Goal: Task Accomplishment & Management: Use online tool/utility

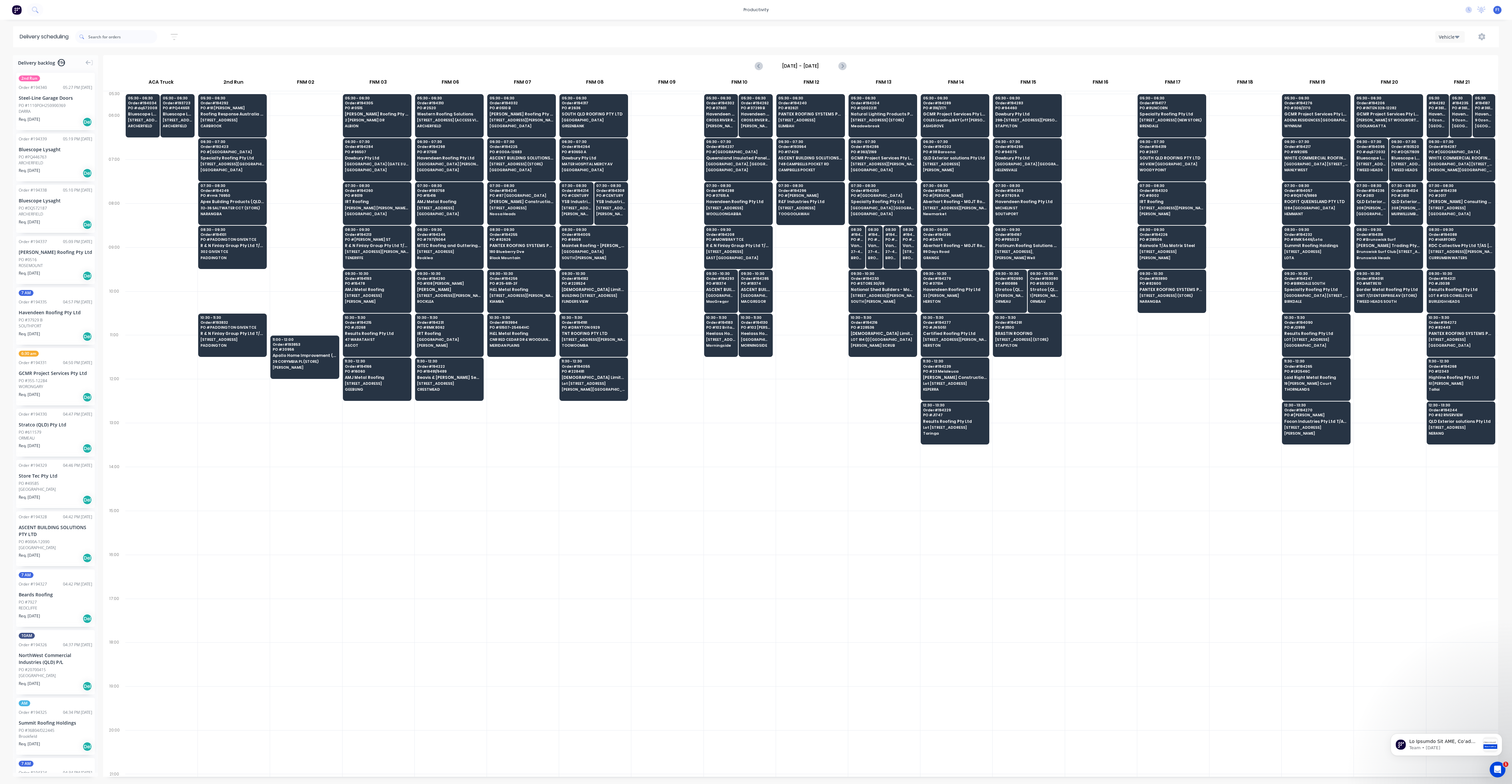
scroll to position [0, 1]
click at [174, 38] on icon "button" at bounding box center [174, 37] width 7 height 9
click at [162, 63] on input at bounding box center [144, 61] width 61 height 10
click at [175, 121] on div "2" at bounding box center [177, 121] width 10 height 10
type input "[DATE]"
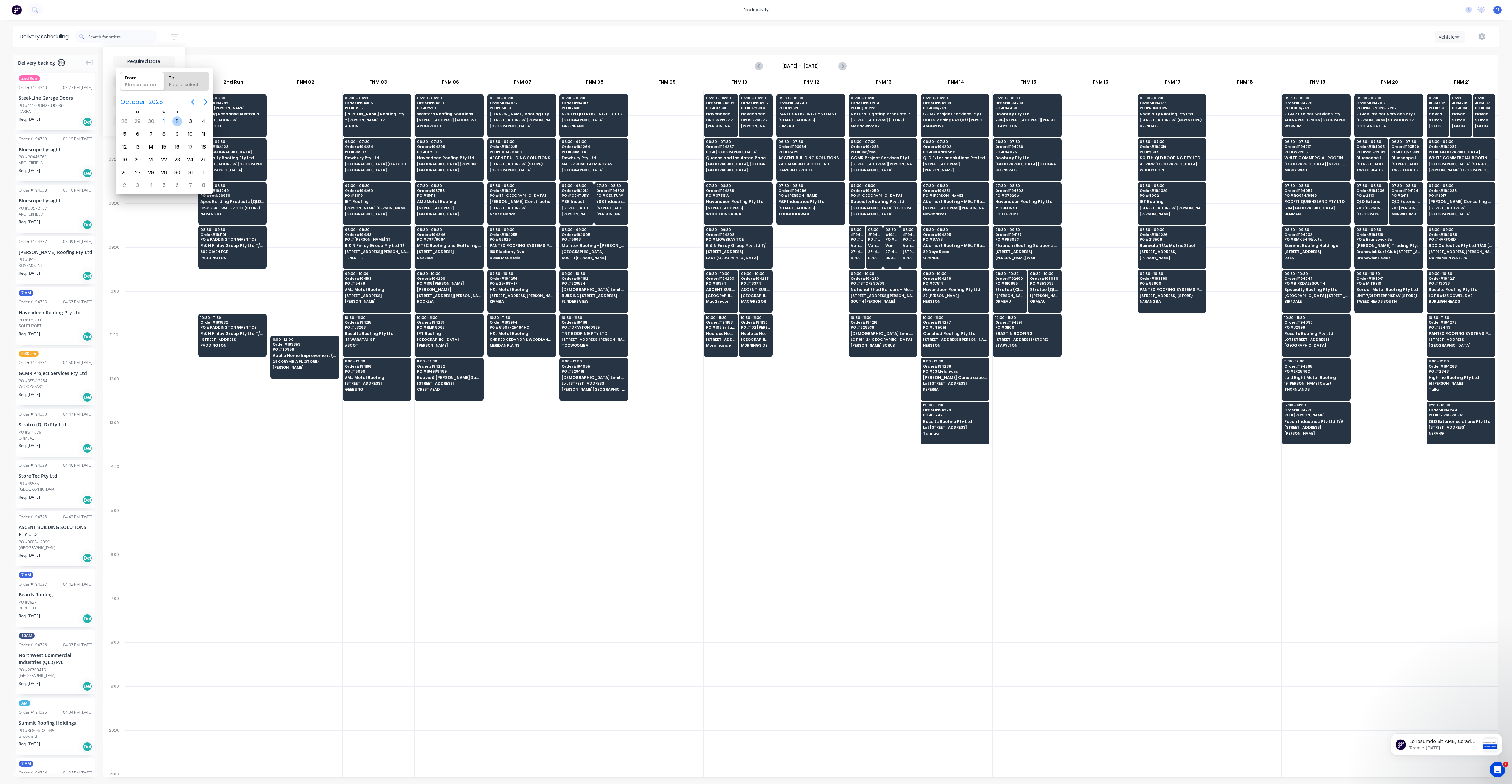
radio input "false"
radio input "true"
click at [175, 121] on div "2" at bounding box center [177, 121] width 10 height 10
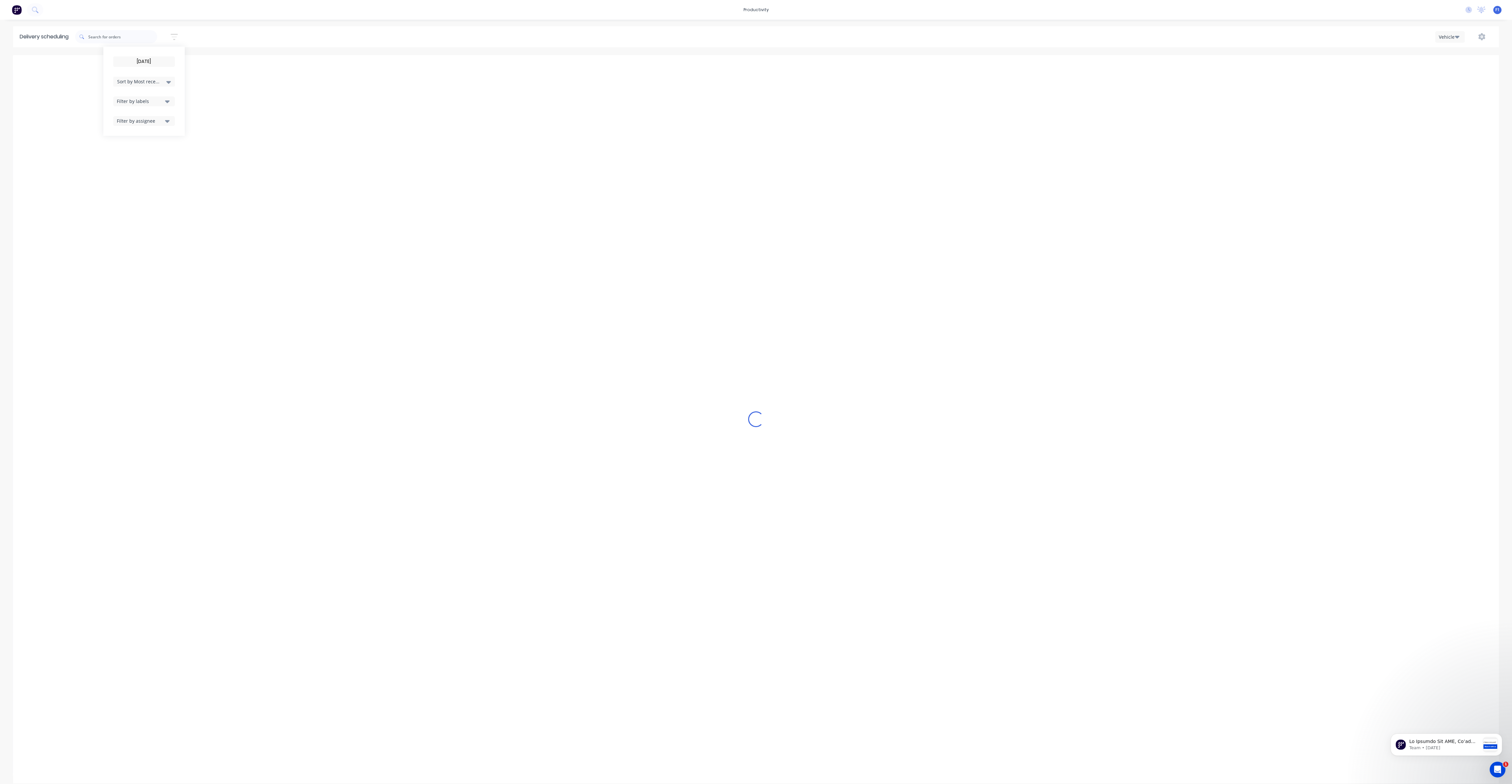
type input "[DATE] - [DATE]"
click at [178, 39] on icon "button" at bounding box center [174, 37] width 7 height 9
click at [843, 67] on icon "Next page" at bounding box center [842, 66] width 8 height 8
type input "[DATE] - [DATE]"
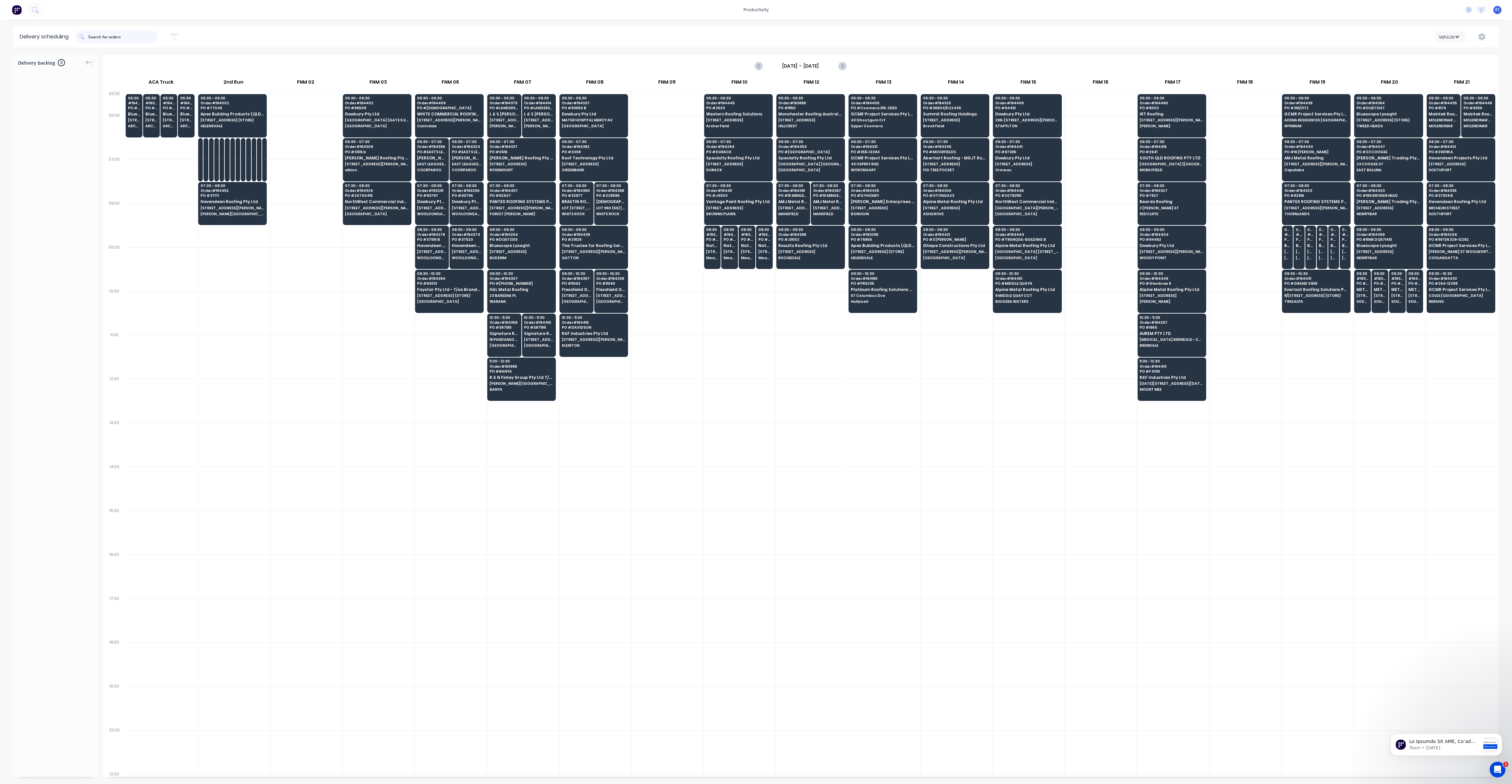
click at [126, 37] on input "text" at bounding box center [122, 37] width 69 height 13
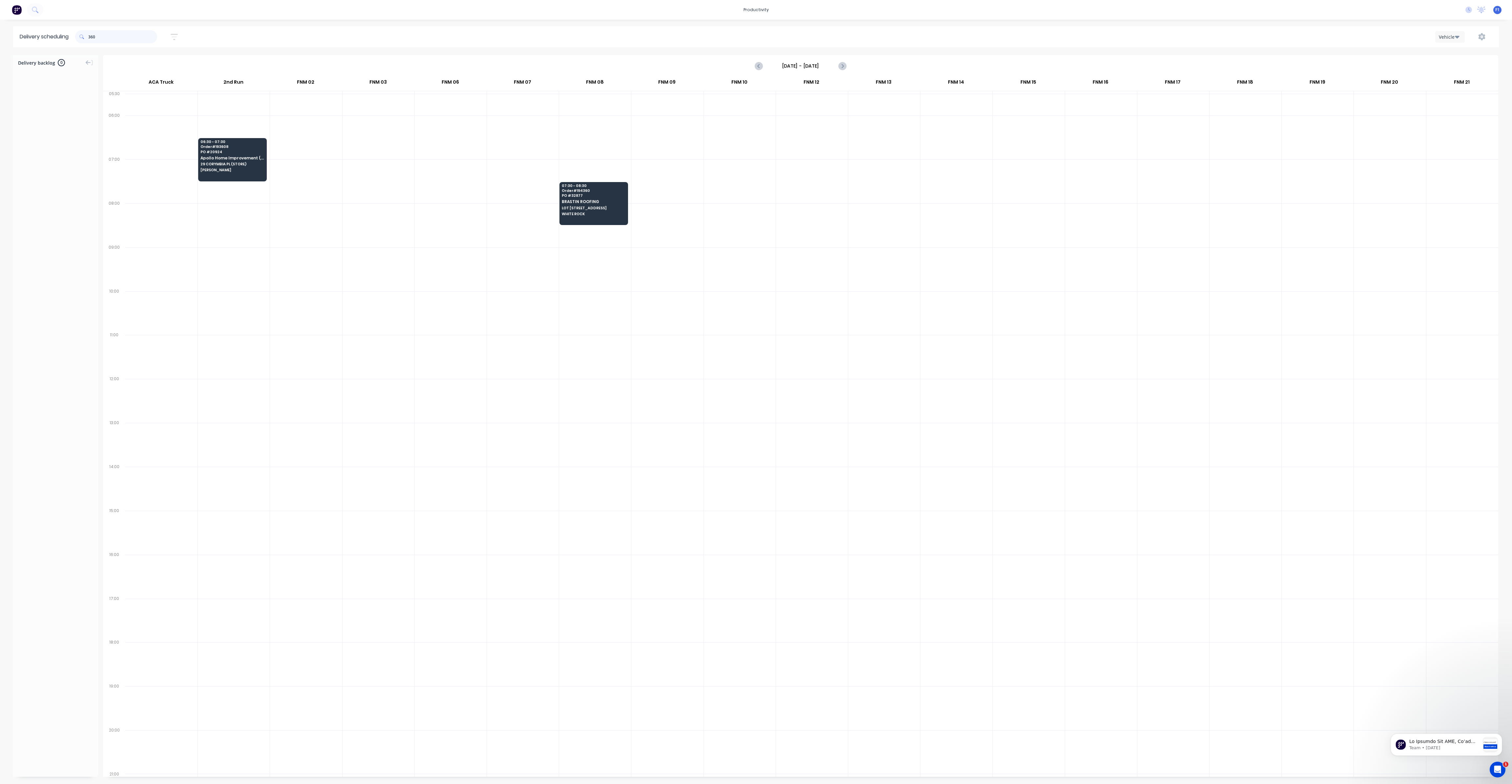
drag, startPoint x: 90, startPoint y: 36, endPoint x: 95, endPoint y: 44, distance: 9.4
click at [90, 36] on input "360" at bounding box center [122, 37] width 69 height 13
type input "0"
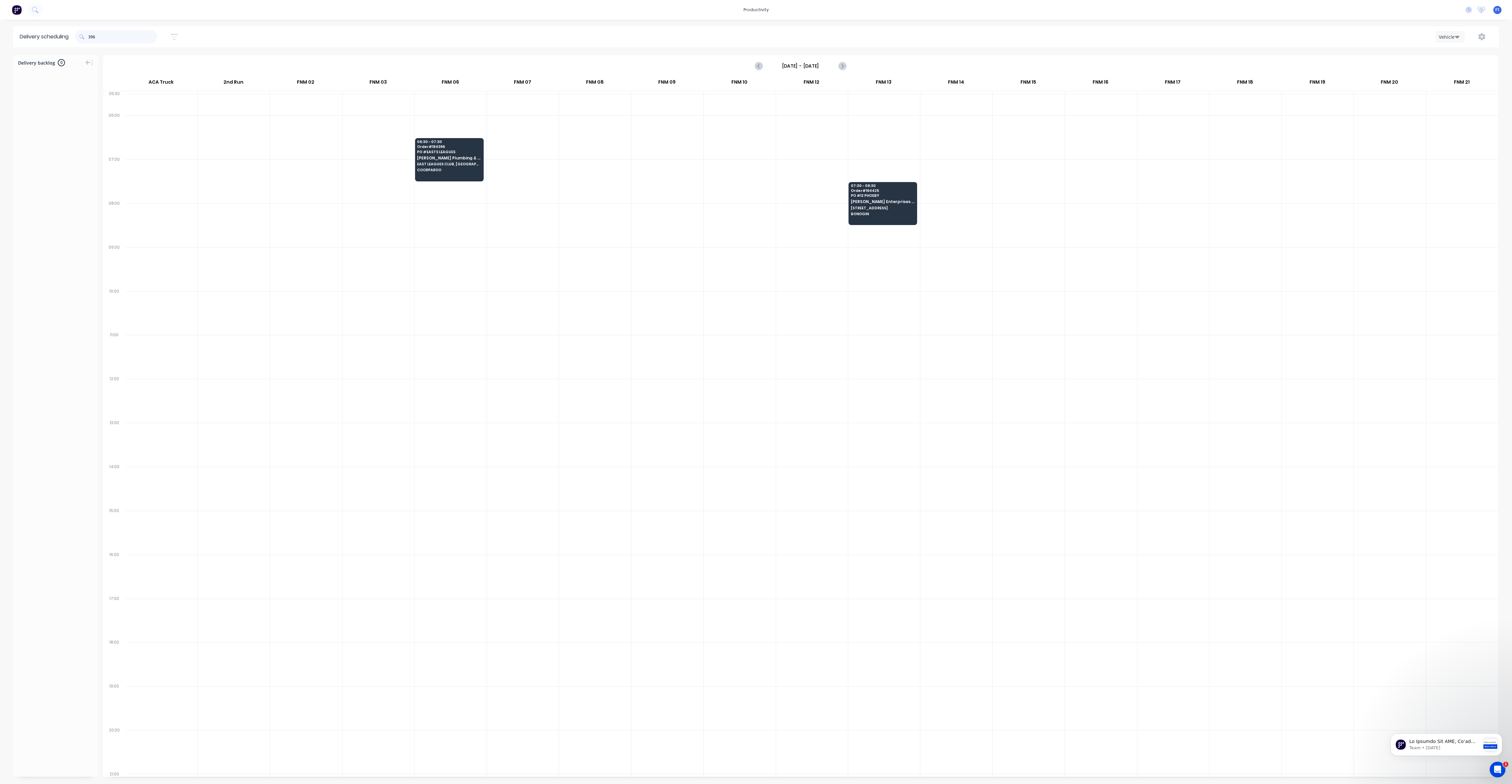
click at [92, 37] on input "396" at bounding box center [122, 37] width 69 height 13
click at [90, 37] on input "396" at bounding box center [122, 37] width 69 height 13
type input "6"
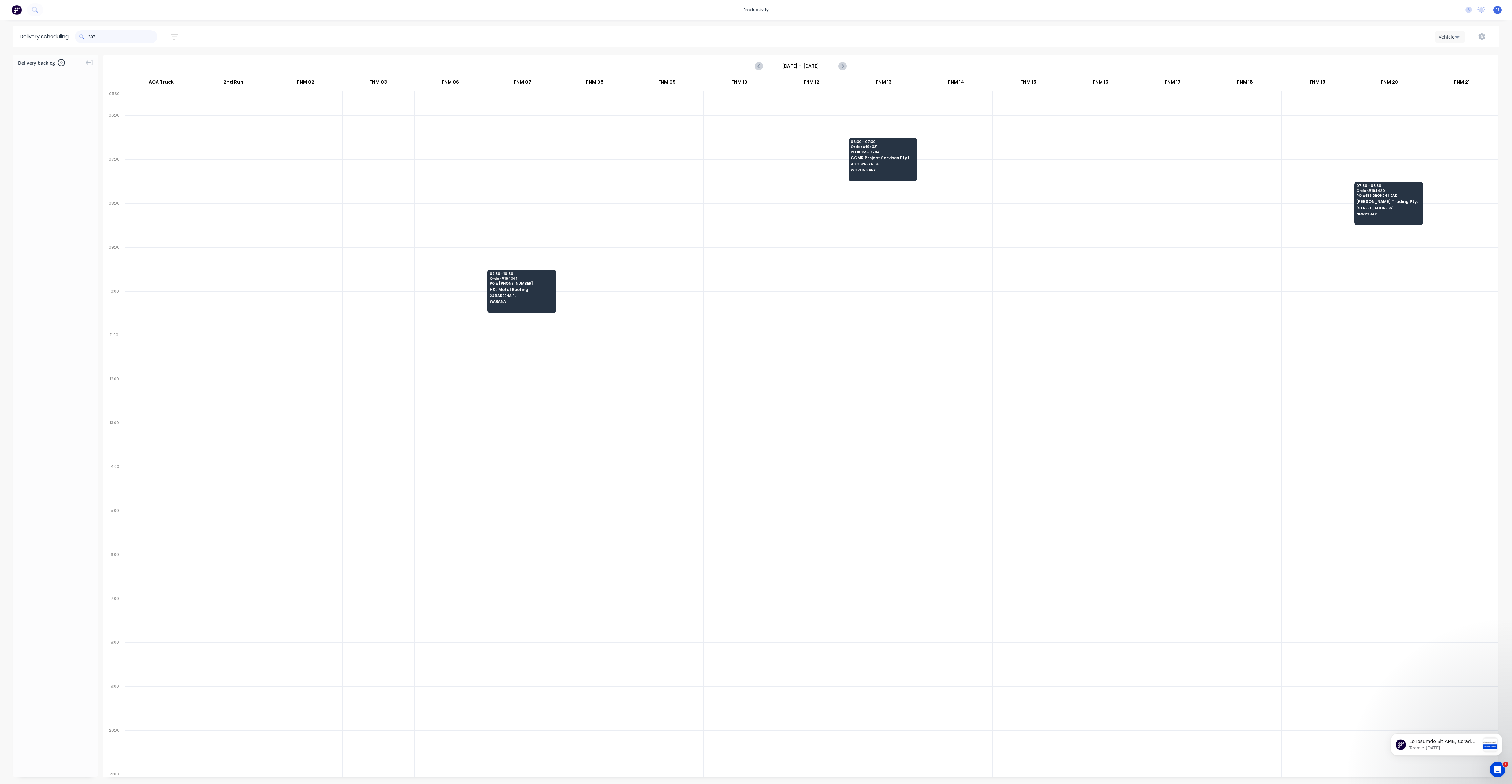
click at [90, 39] on input "307" at bounding box center [122, 37] width 69 height 13
type input "7"
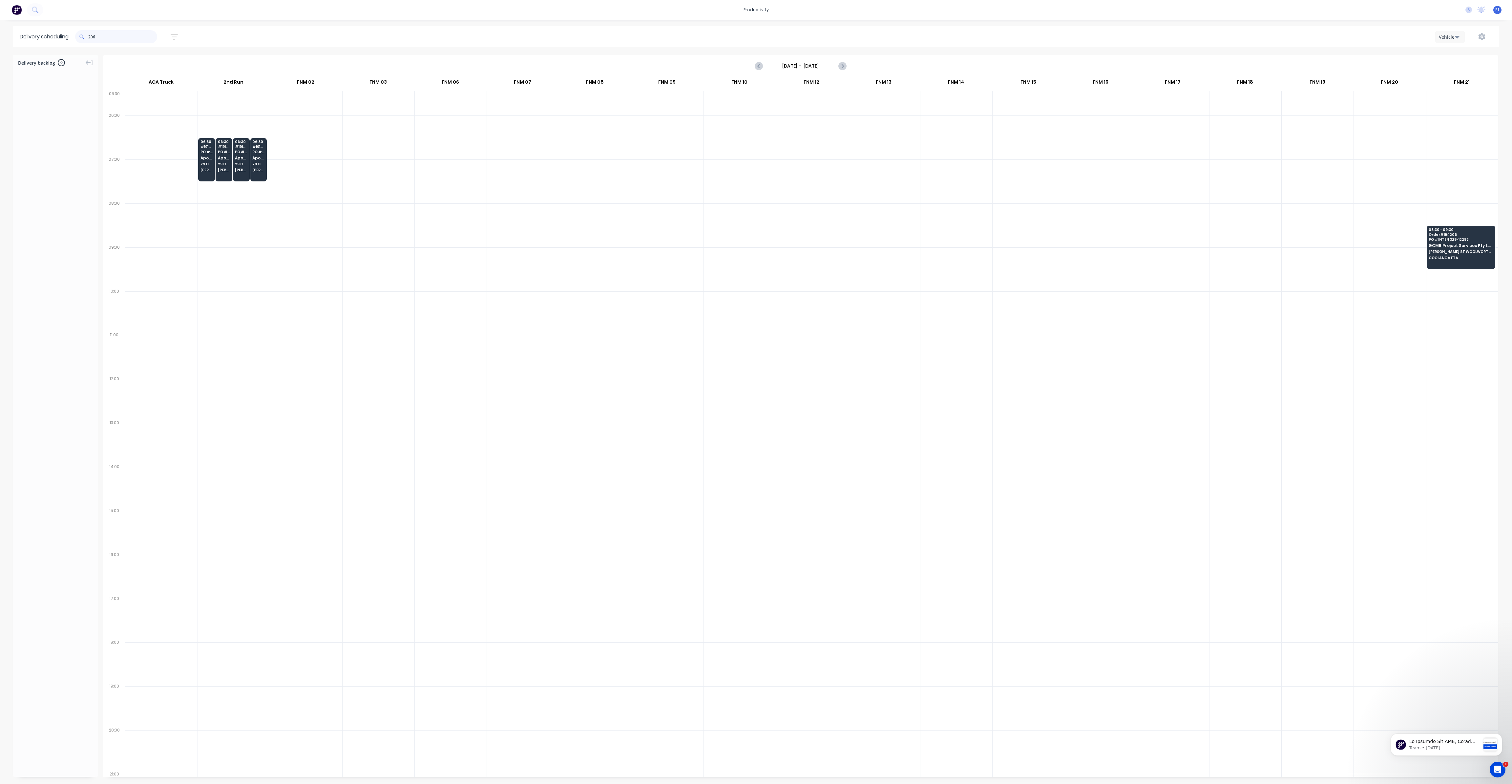
click at [92, 36] on input "206" at bounding box center [122, 37] width 69 height 13
click at [90, 38] on input "206" at bounding box center [122, 37] width 69 height 13
type input "6"
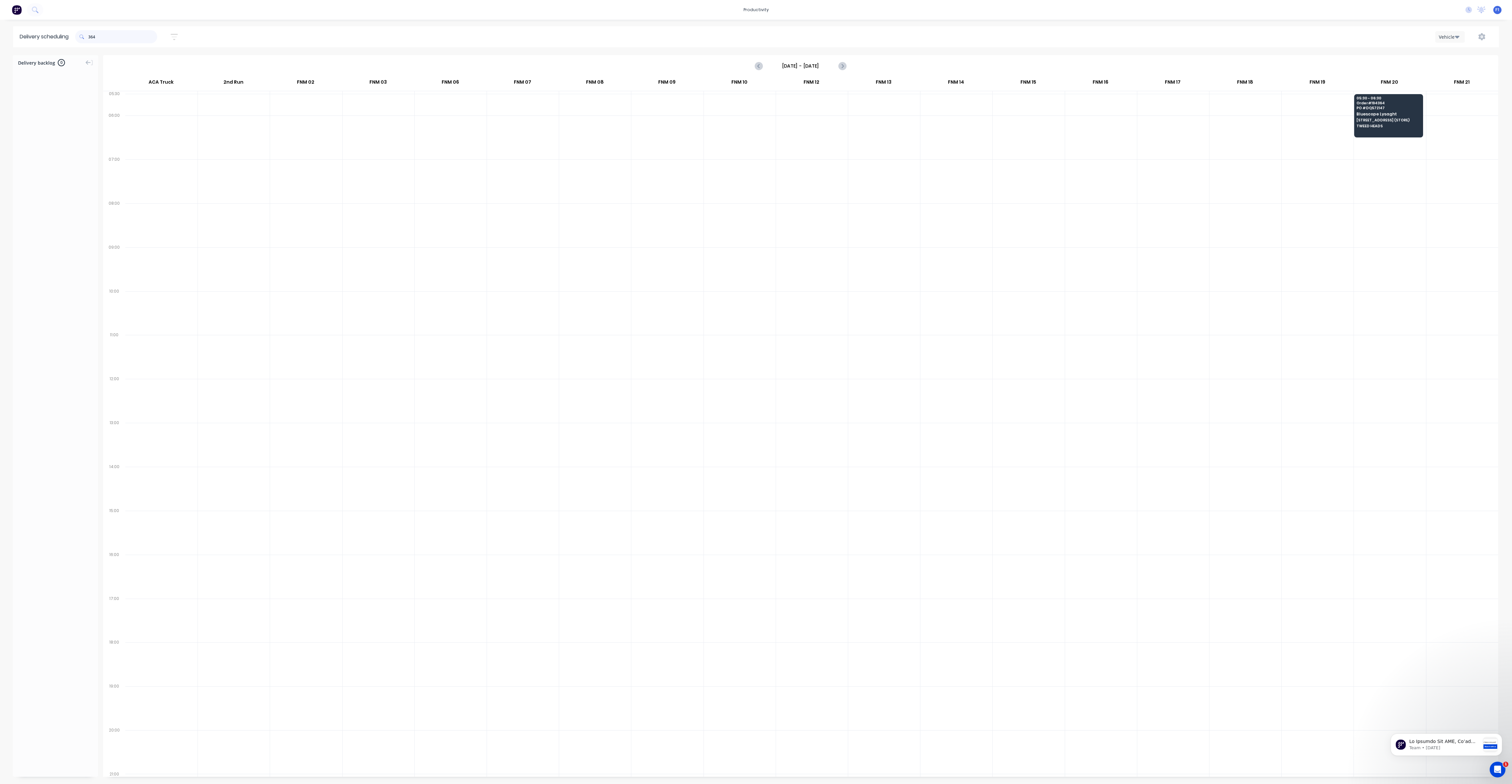
click at [91, 39] on input "364" at bounding box center [122, 37] width 69 height 13
type input "4"
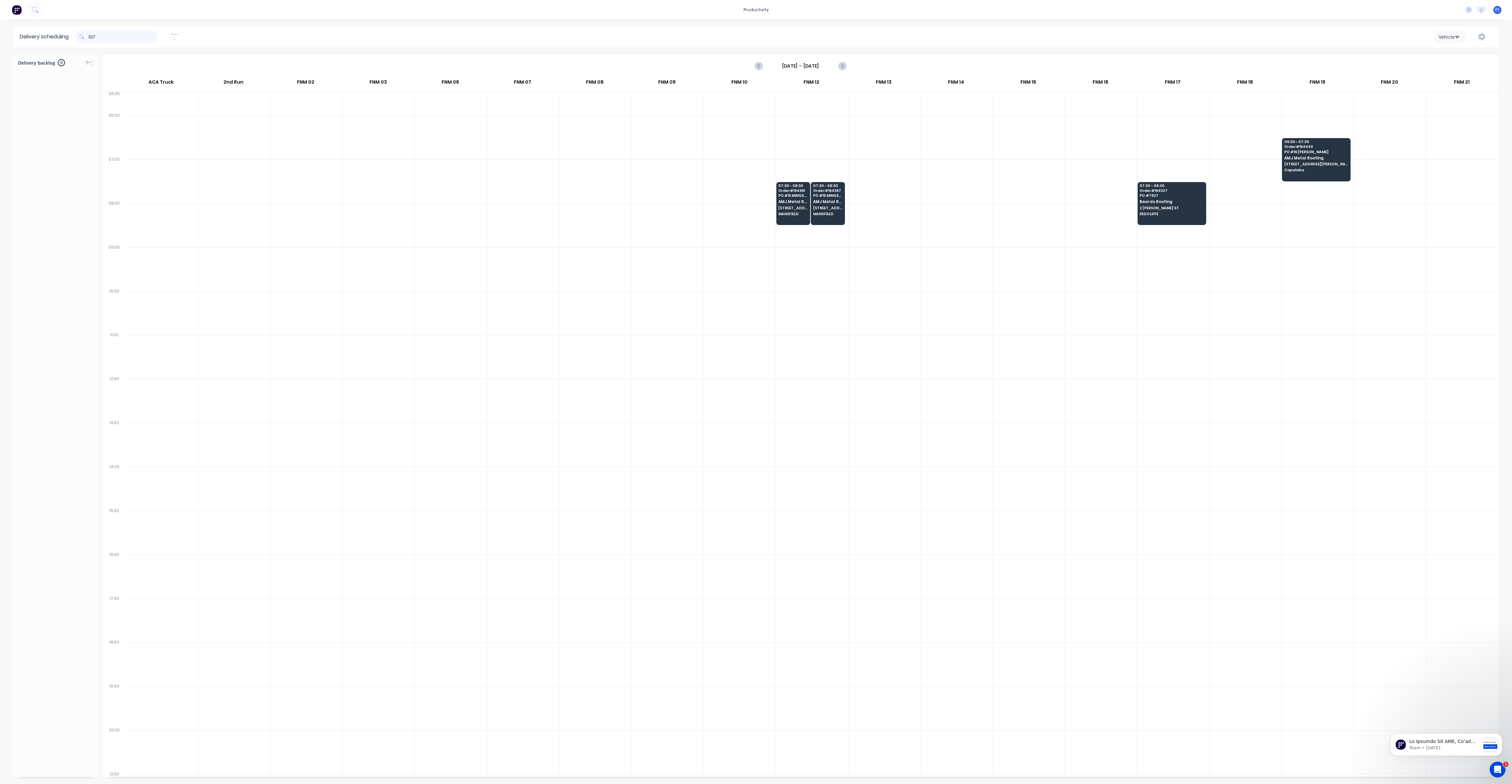
click at [91, 36] on input "327" at bounding box center [122, 37] width 69 height 13
type input "7"
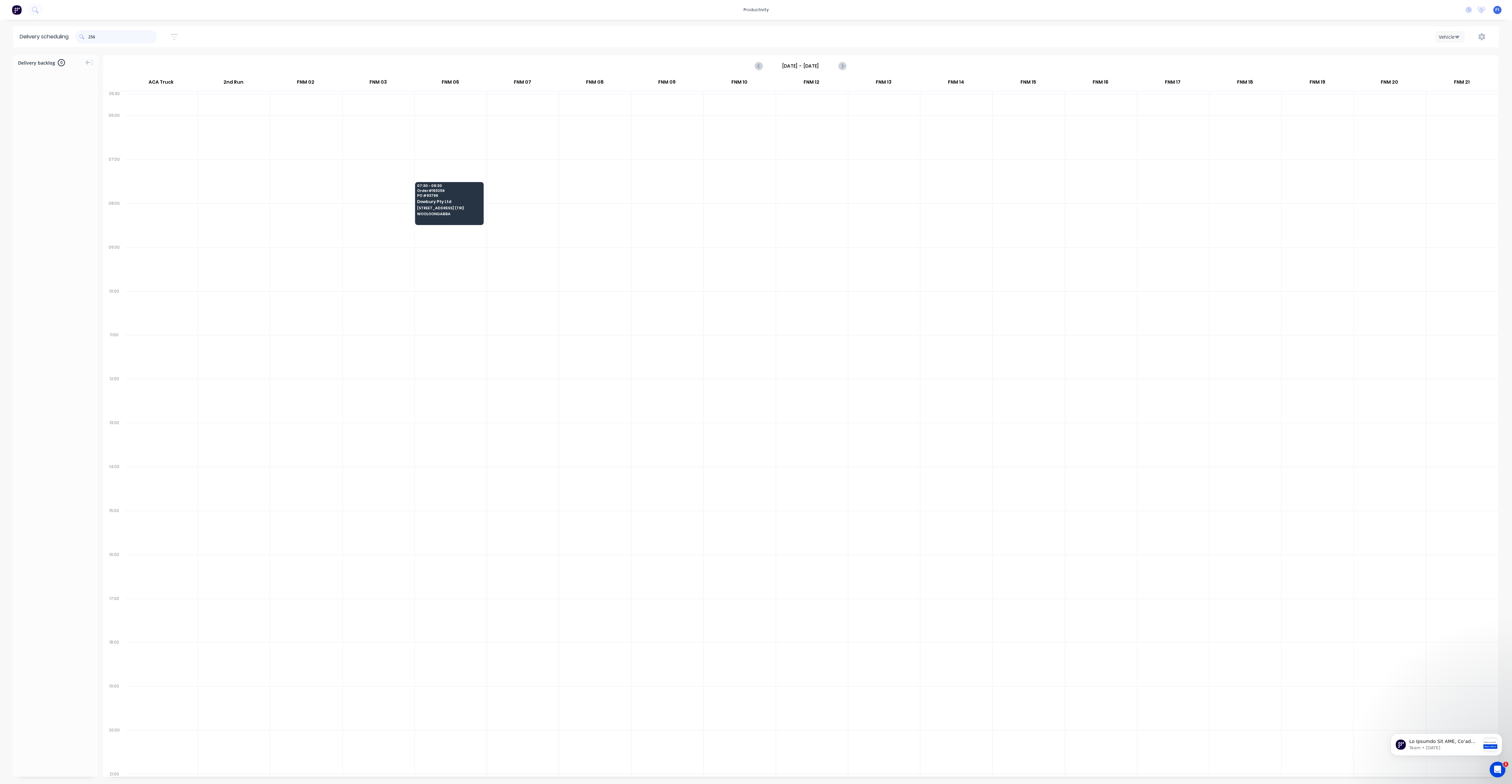
click at [90, 39] on input "256" at bounding box center [122, 37] width 69 height 13
type input "6"
click at [90, 37] on input "281" at bounding box center [122, 37] width 69 height 13
type input "1"
click at [91, 38] on input "345" at bounding box center [122, 37] width 69 height 13
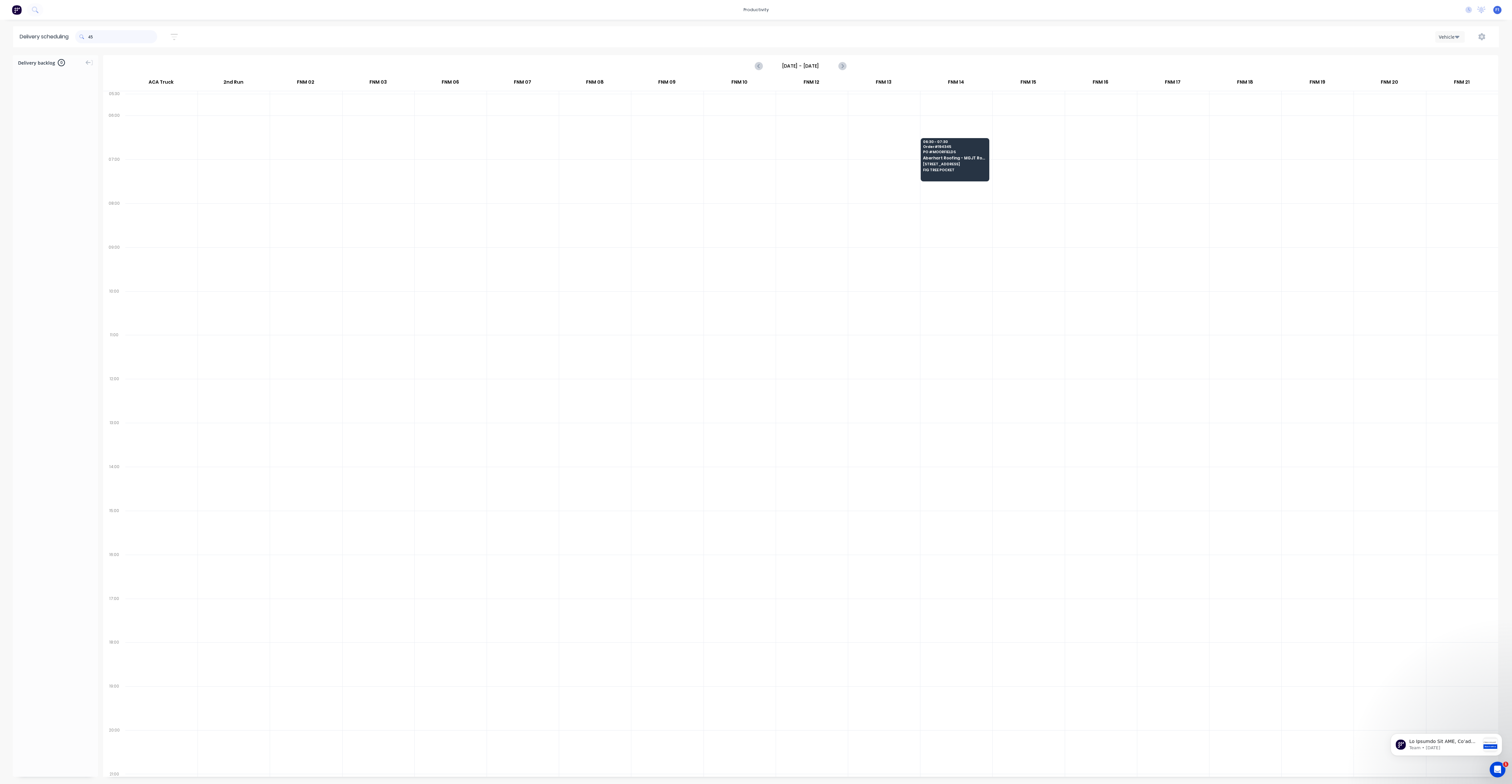
type input "5"
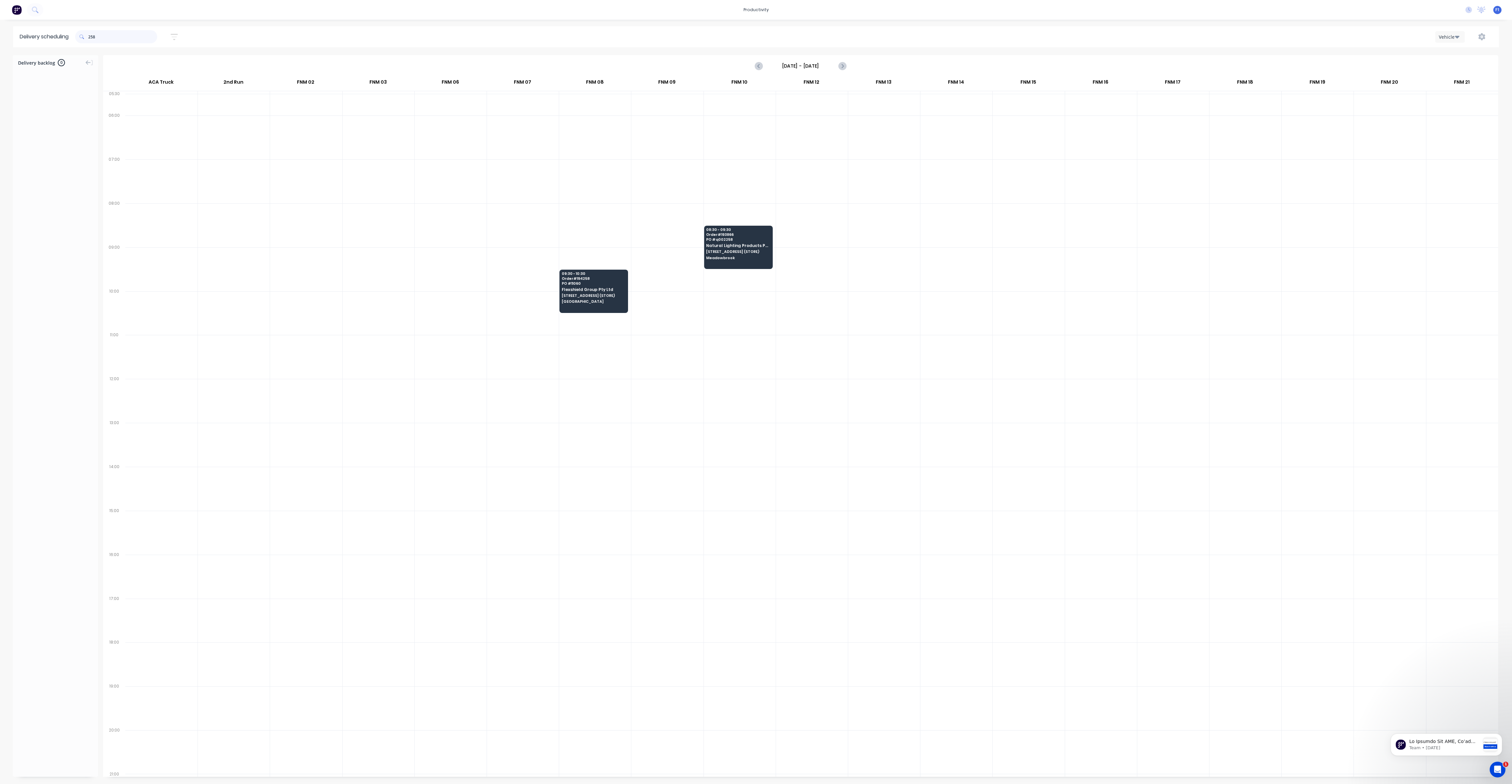
click at [90, 36] on input "258" at bounding box center [122, 37] width 69 height 13
type input "8"
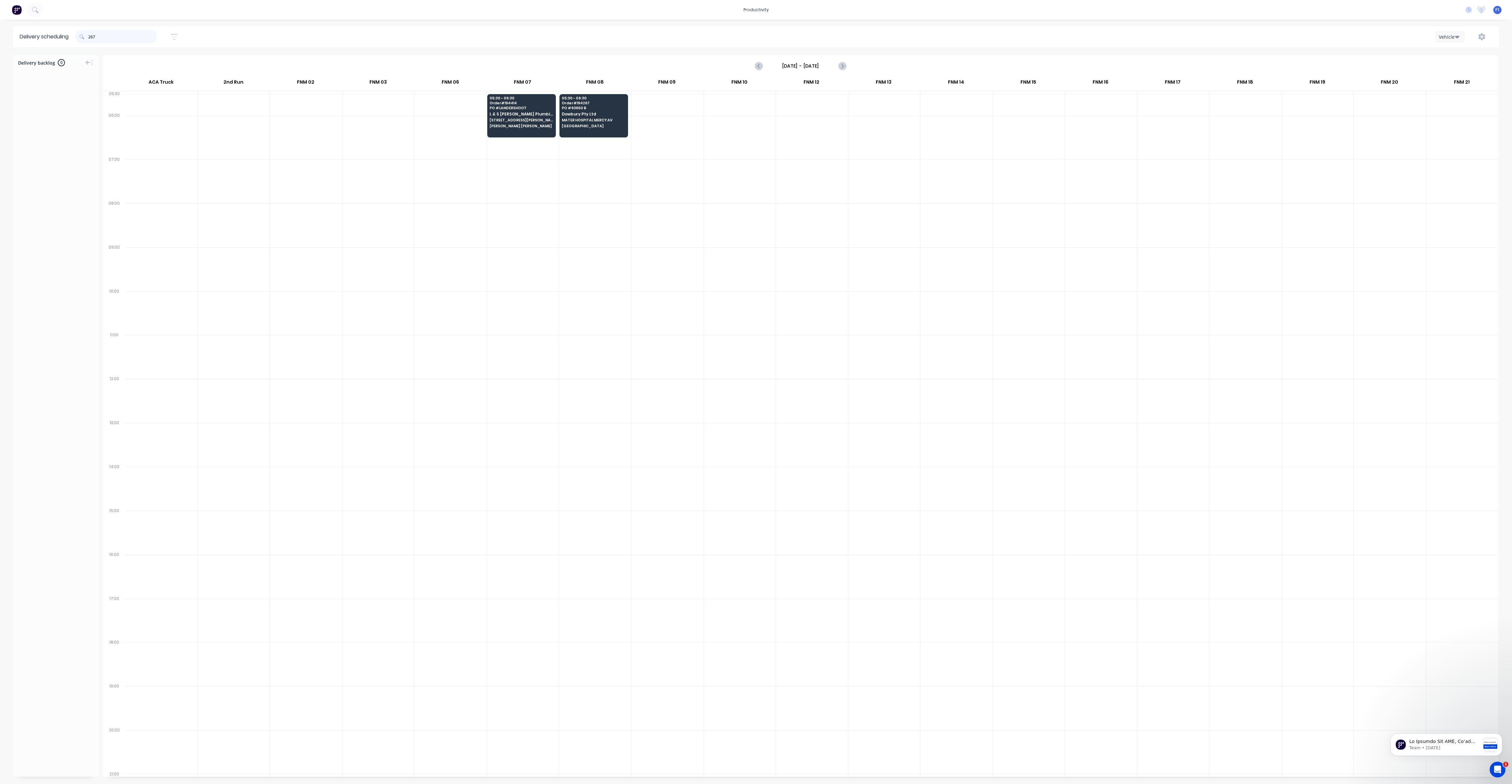
click at [91, 38] on input "267" at bounding box center [122, 37] width 69 height 13
type input "7"
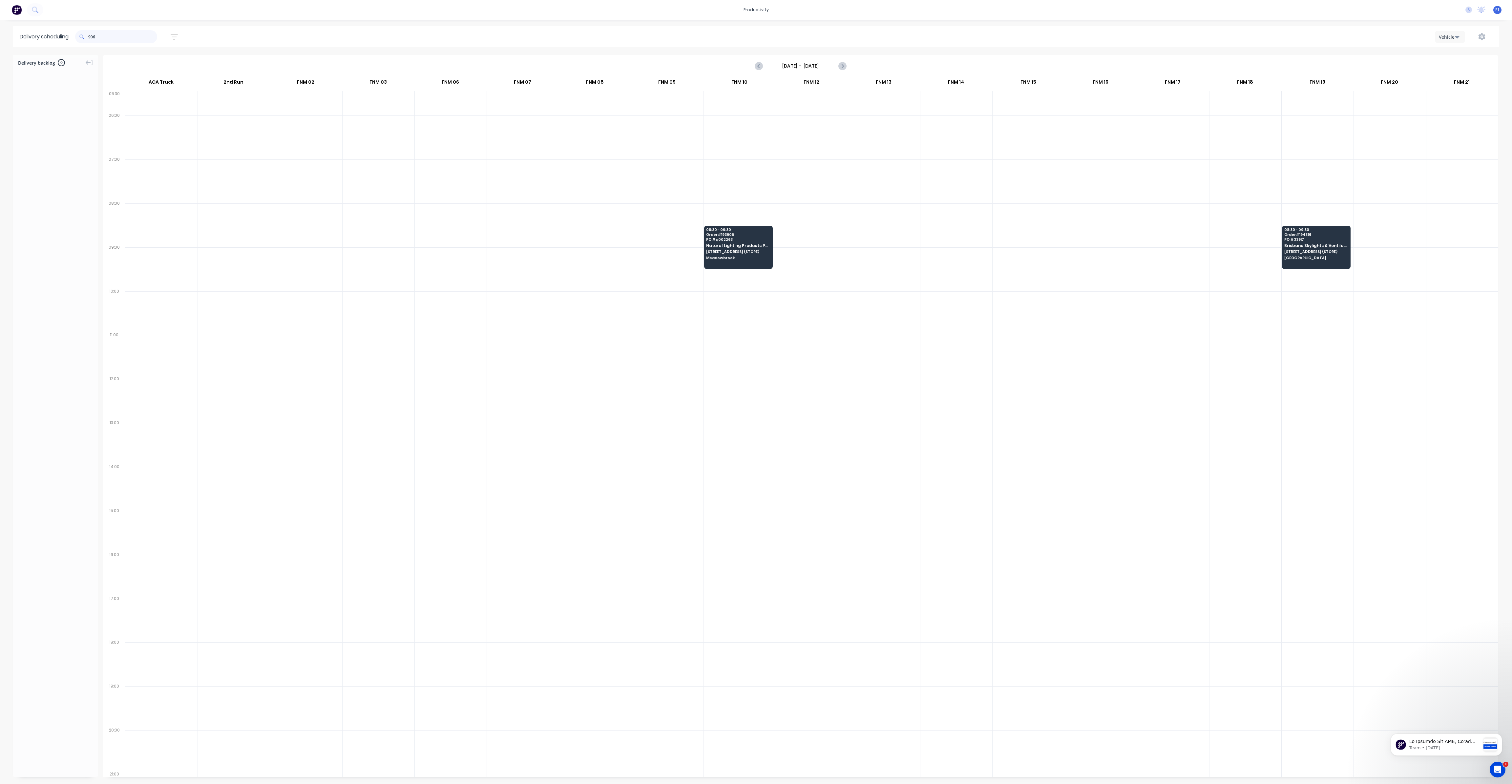
click at [90, 36] on input "906" at bounding box center [122, 37] width 69 height 13
type input "6"
click at [90, 36] on input "278" at bounding box center [122, 37] width 69 height 13
type input "8"
click at [92, 37] on input "257" at bounding box center [122, 37] width 69 height 13
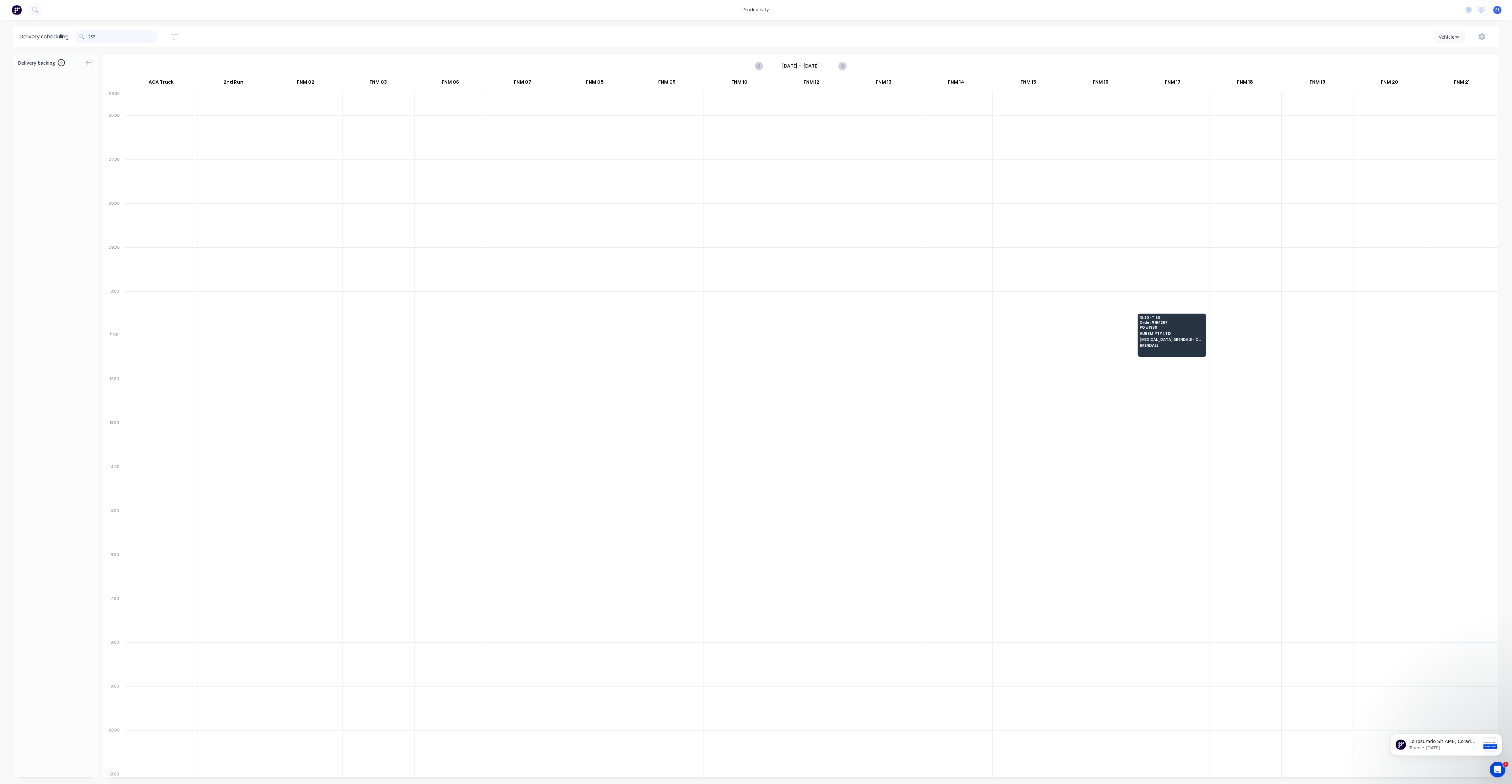
click at [91, 36] on input "257" at bounding box center [122, 37] width 69 height 13
type input "7"
click at [91, 37] on input "995" at bounding box center [122, 37] width 69 height 13
type input "5"
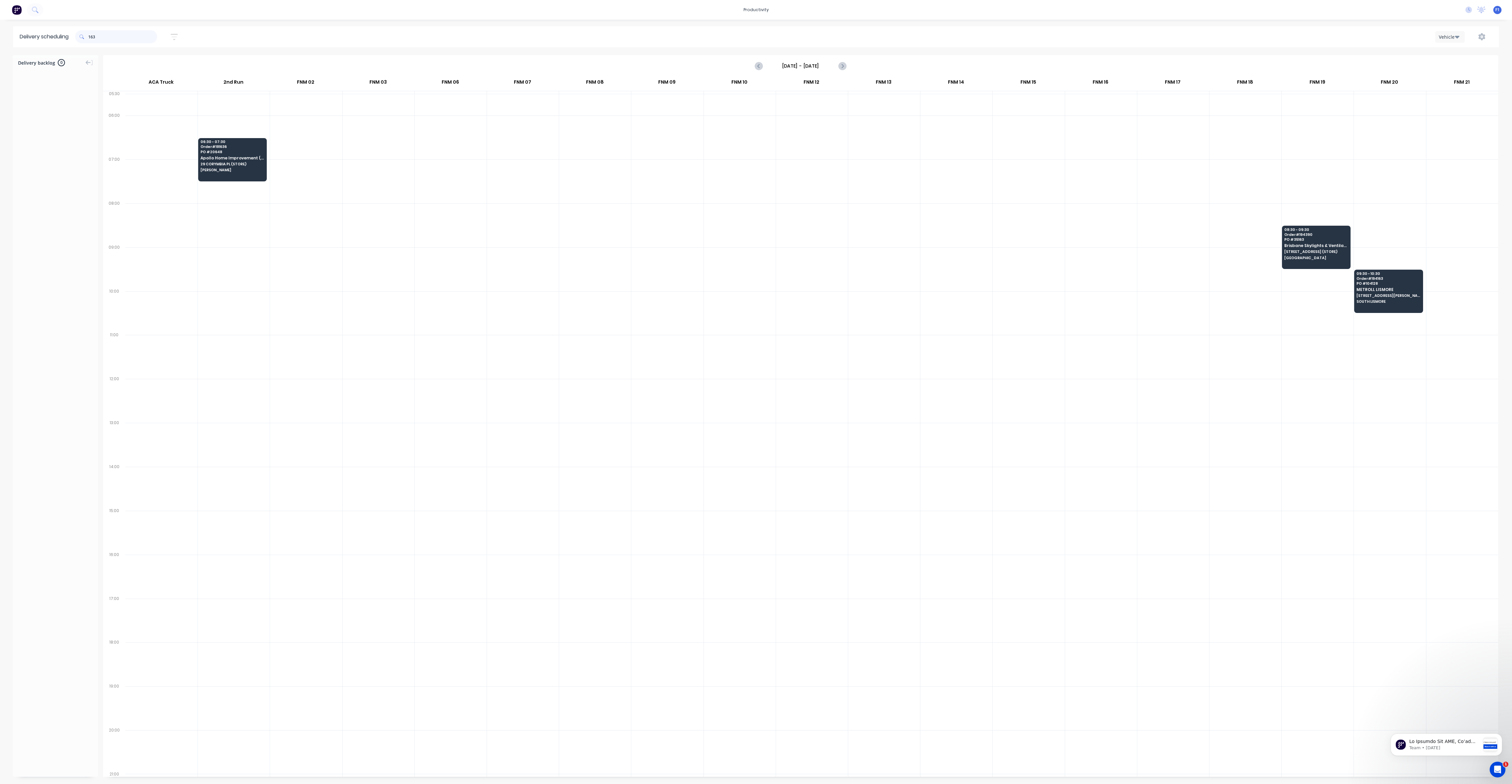
click at [90, 38] on input "163" at bounding box center [122, 37] width 69 height 13
type input "3"
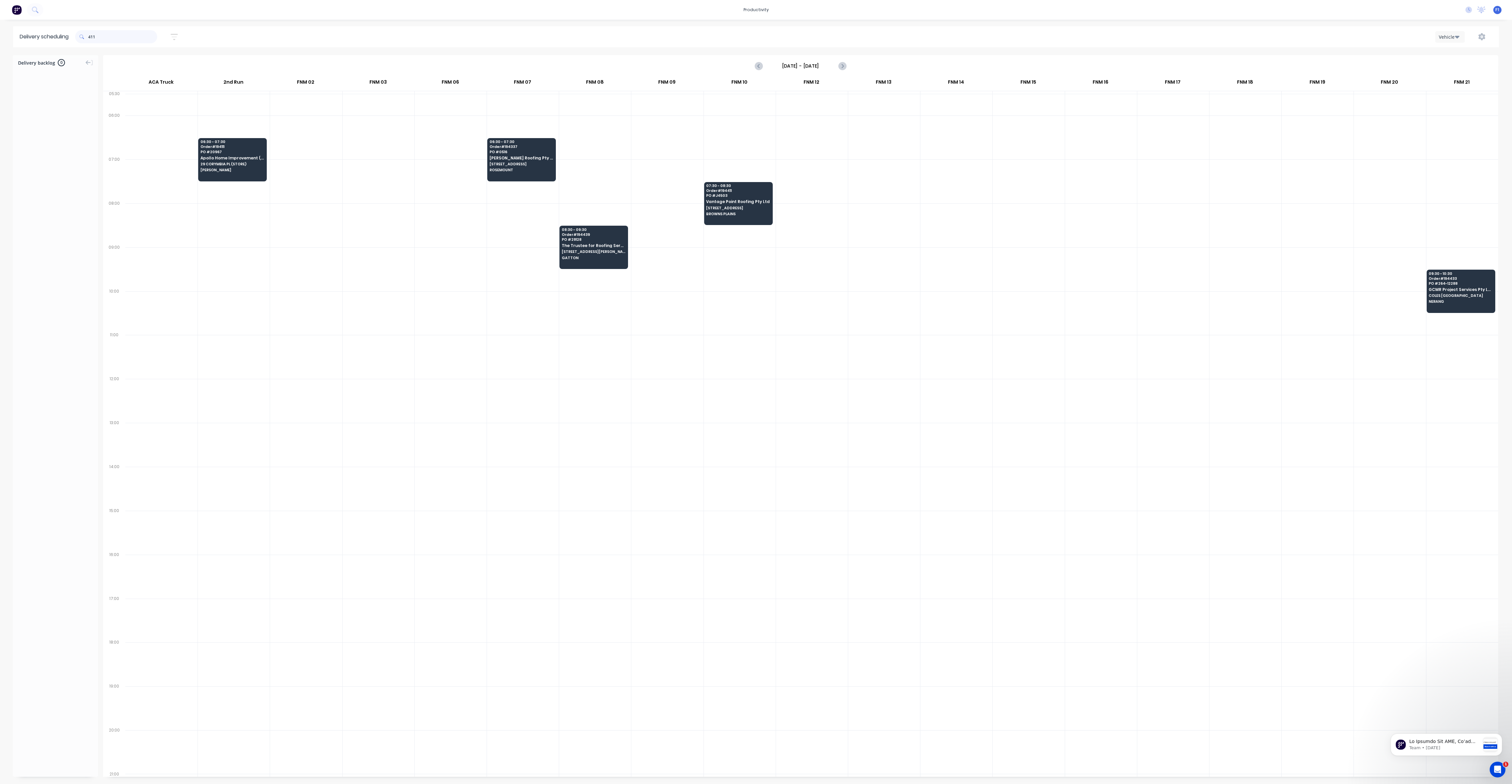
click at [90, 37] on input "411" at bounding box center [122, 37] width 69 height 13
type input "1"
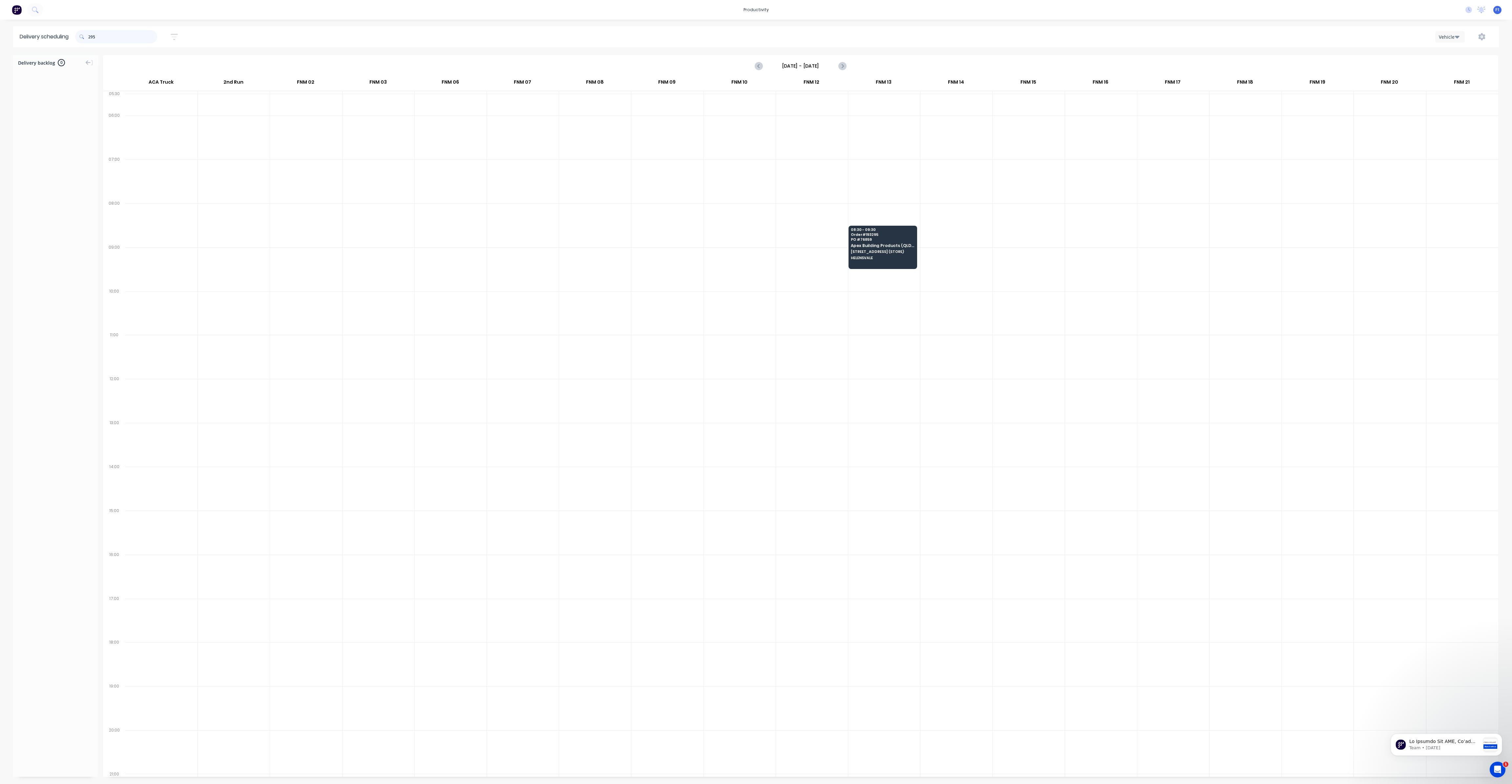
click at [90, 39] on input "295" at bounding box center [122, 37] width 69 height 13
type input "5"
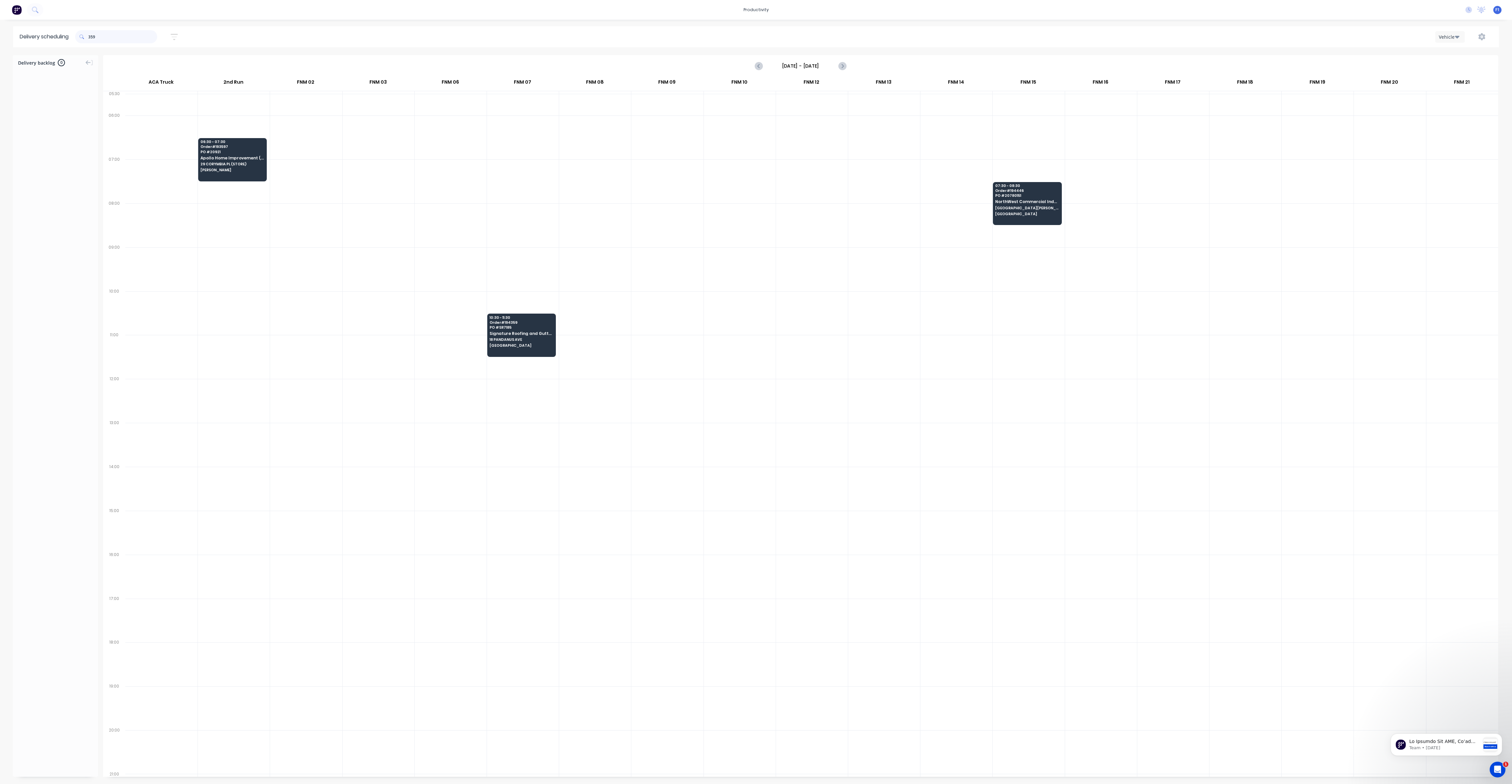
click at [91, 38] on input "359" at bounding box center [122, 37] width 69 height 13
type input "9"
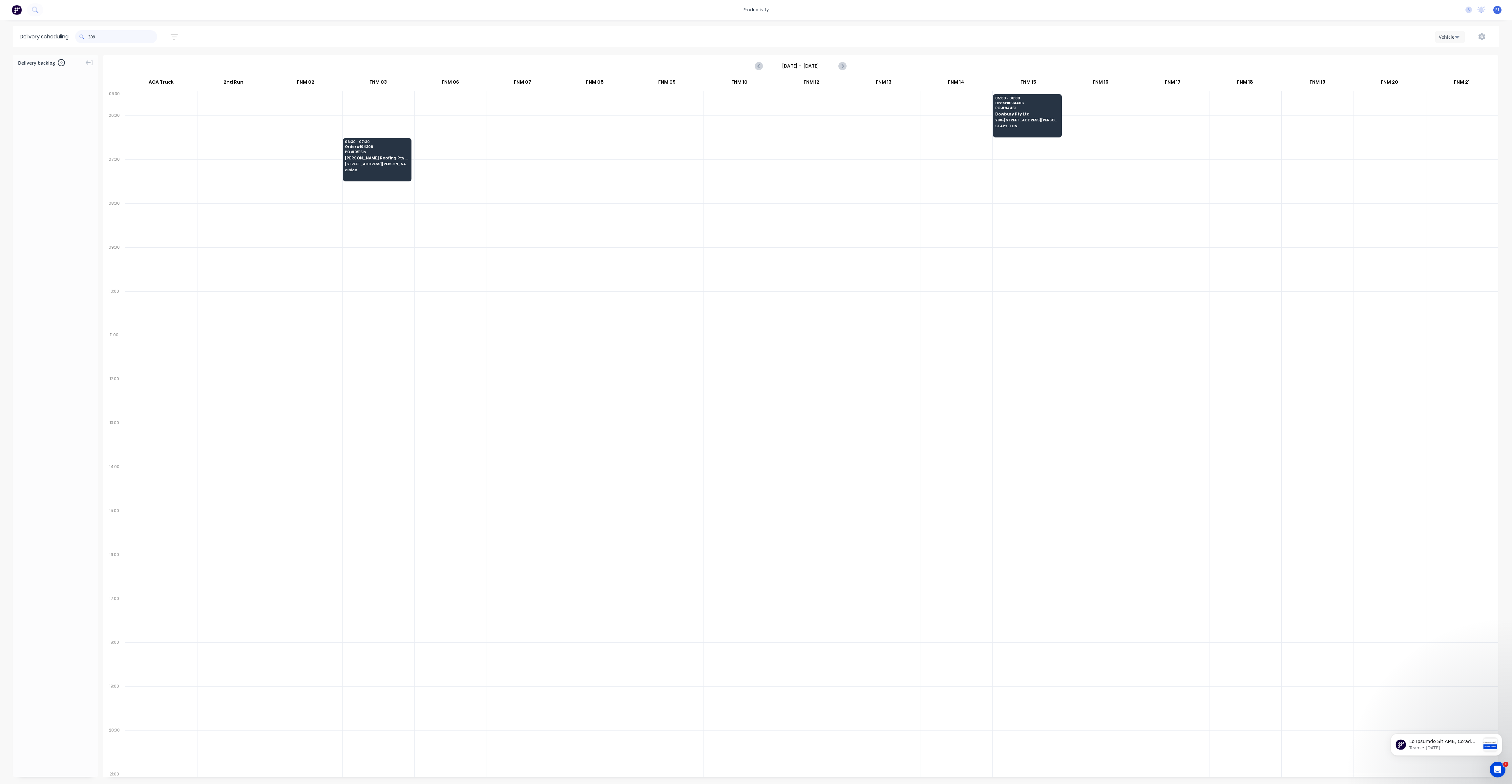
click at [90, 39] on input "309" at bounding box center [122, 37] width 69 height 13
type input "9"
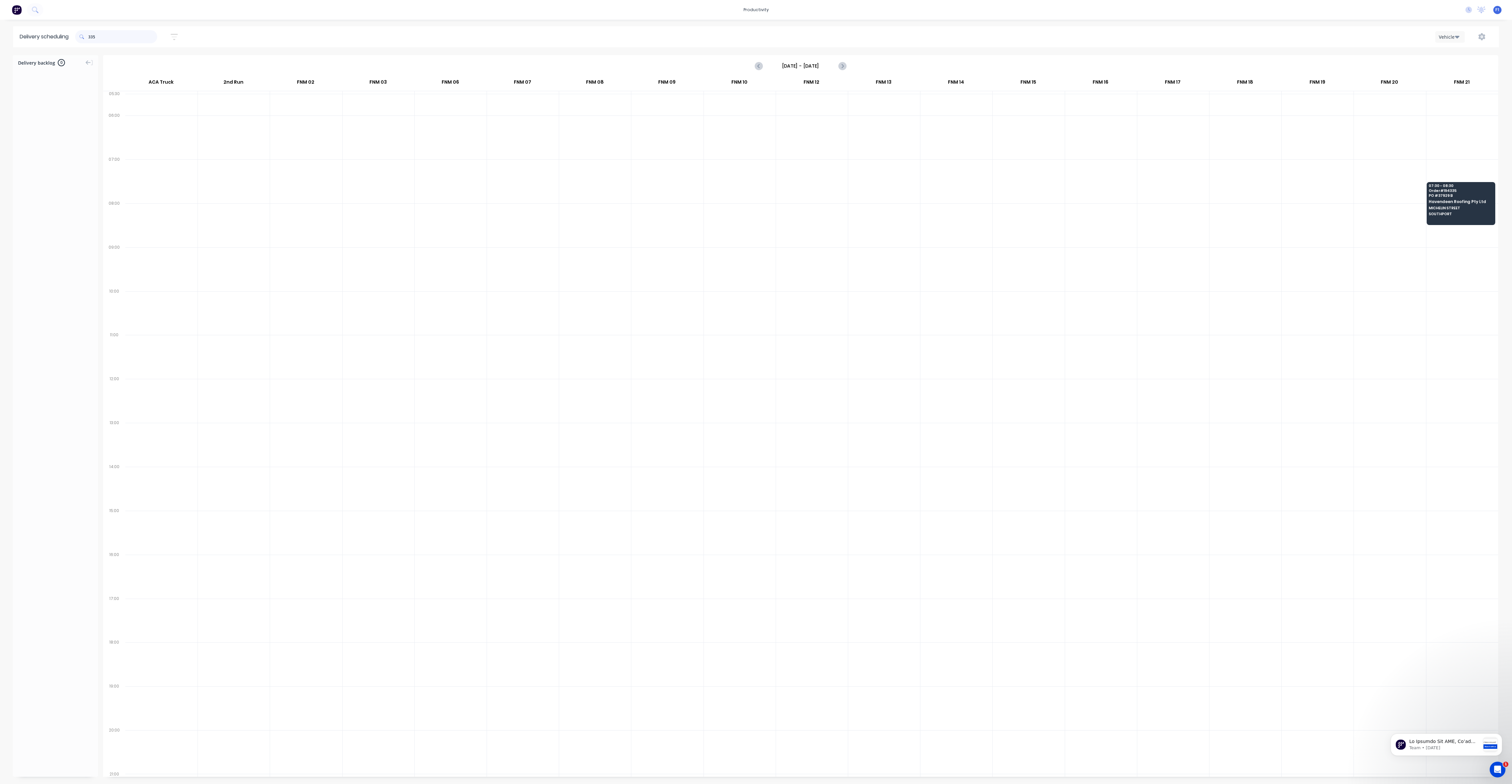
click at [91, 37] on input "335" at bounding box center [122, 37] width 69 height 13
type input "5"
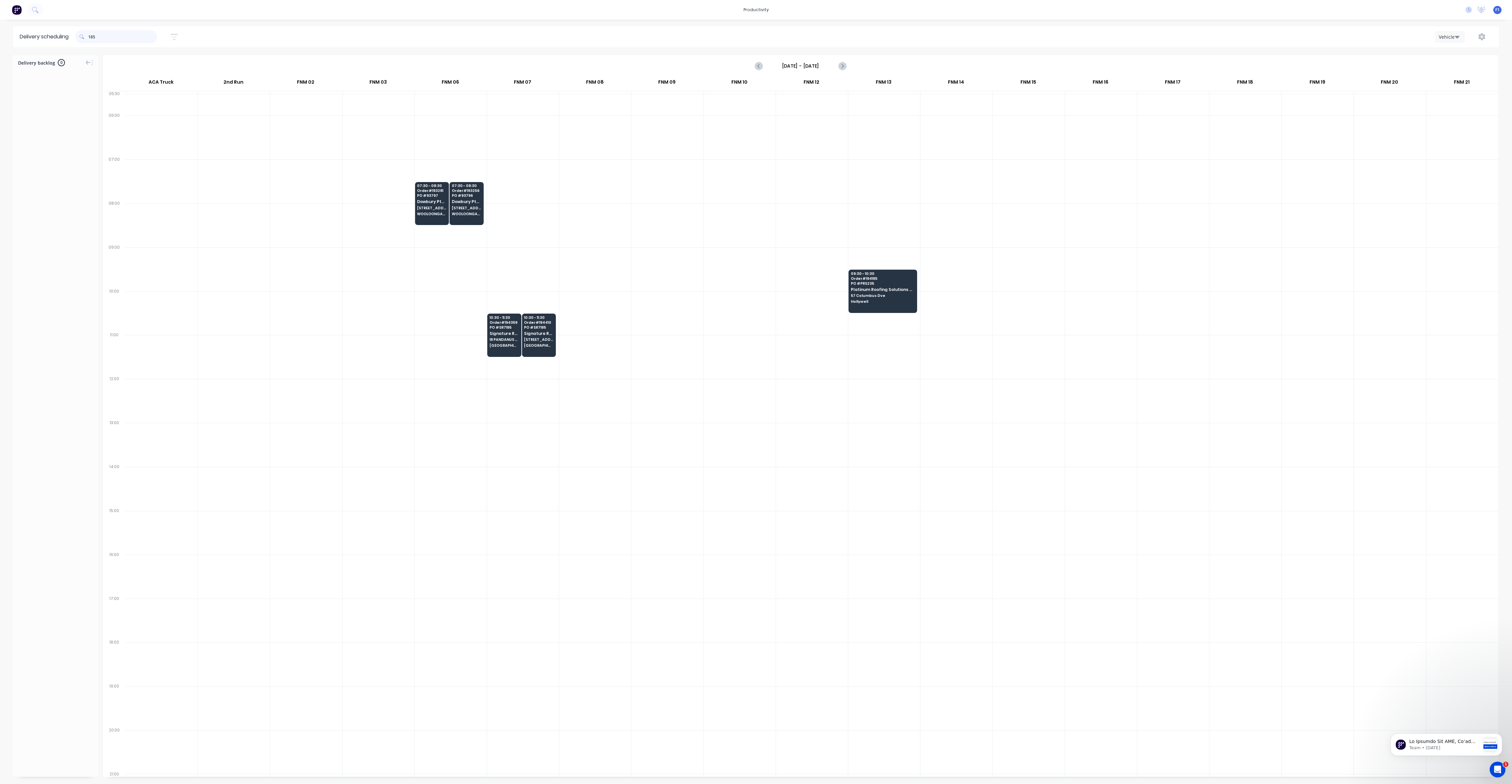
click at [90, 36] on input "185" at bounding box center [122, 37] width 69 height 13
type input "5"
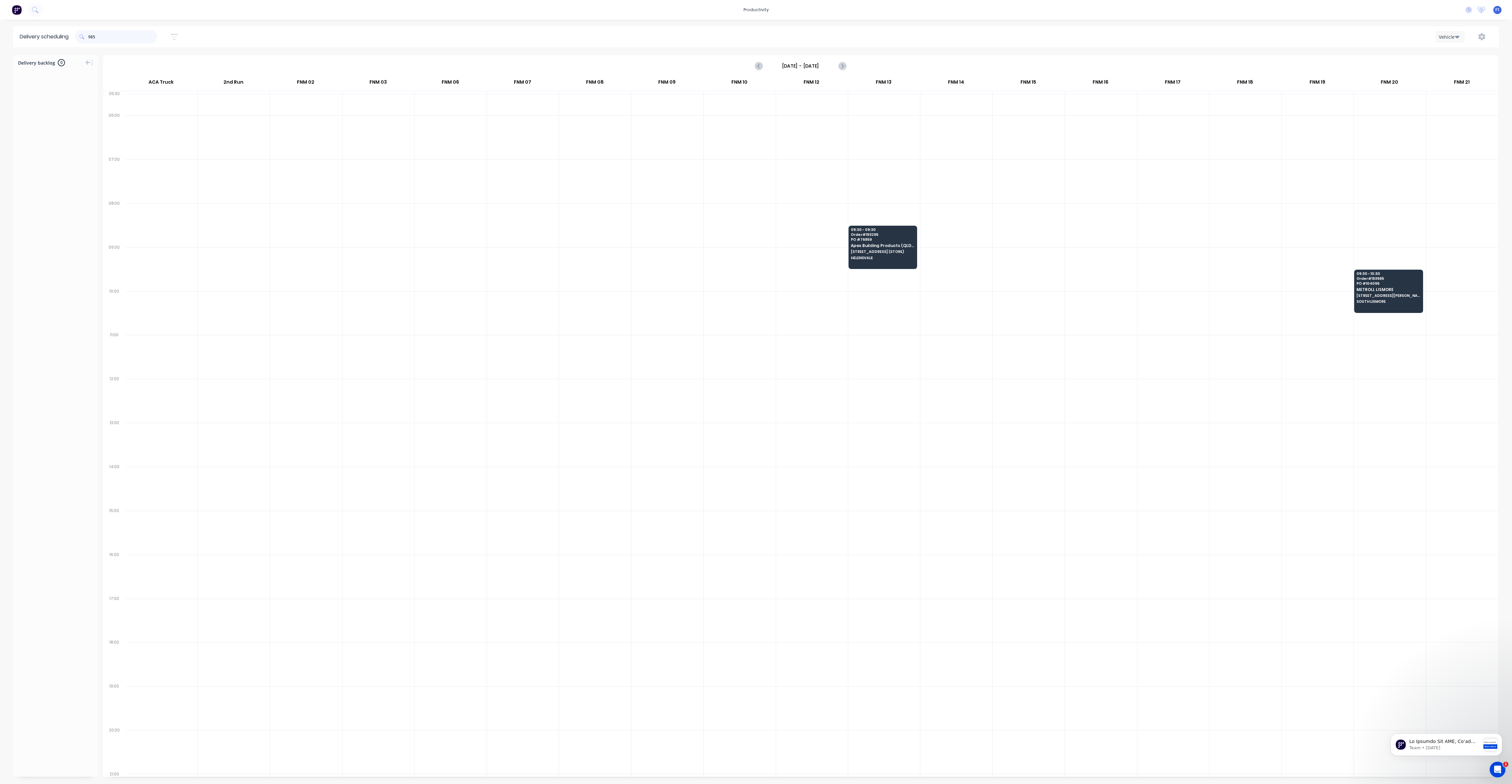
click at [90, 37] on input "985" at bounding box center [122, 37] width 69 height 13
type input "5"
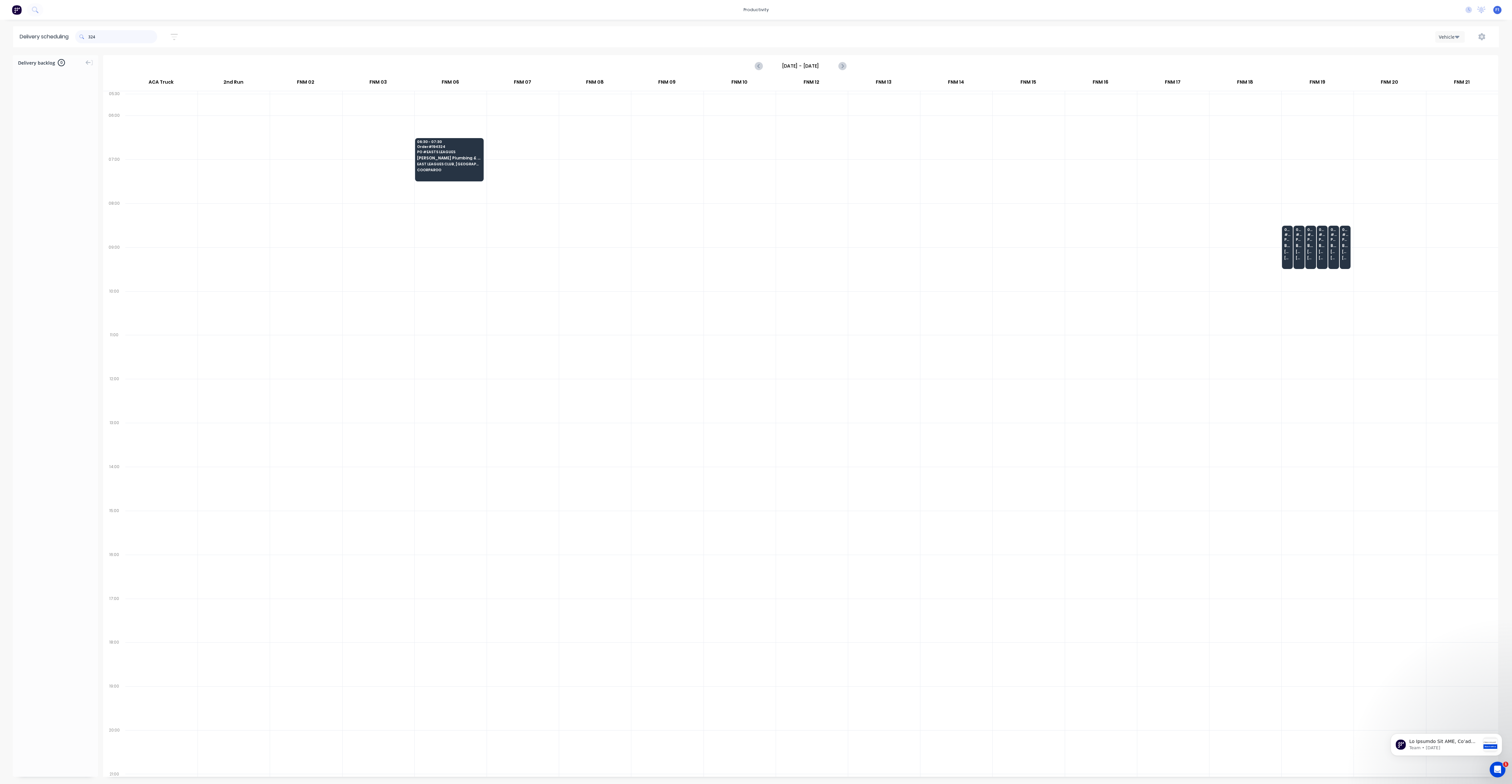
click at [91, 40] on input "324" at bounding box center [122, 37] width 69 height 13
type input "4"
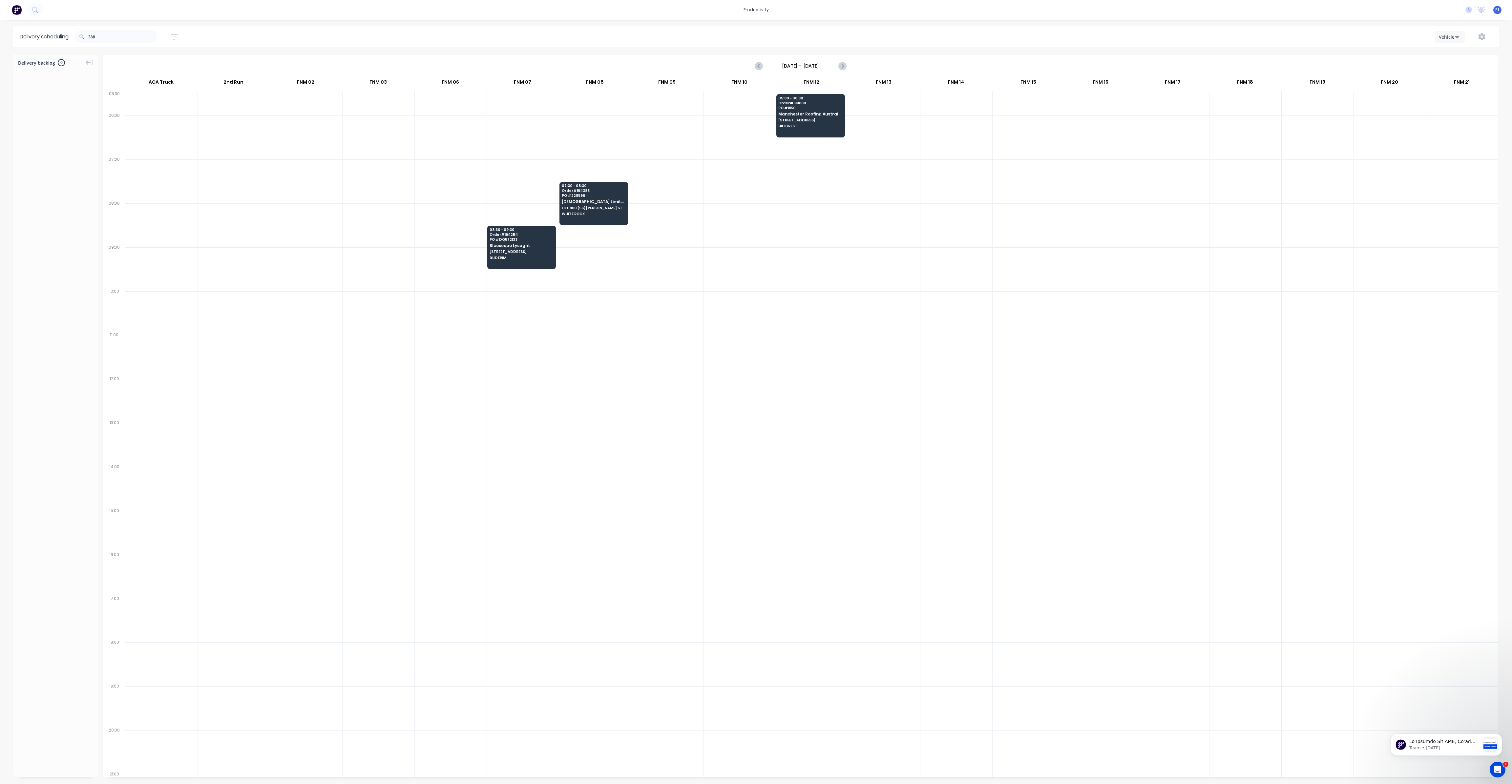
click at [88, 37] on span at bounding box center [82, 37] width 13 height 13
click at [91, 35] on input "388" at bounding box center [122, 37] width 69 height 13
type input "8"
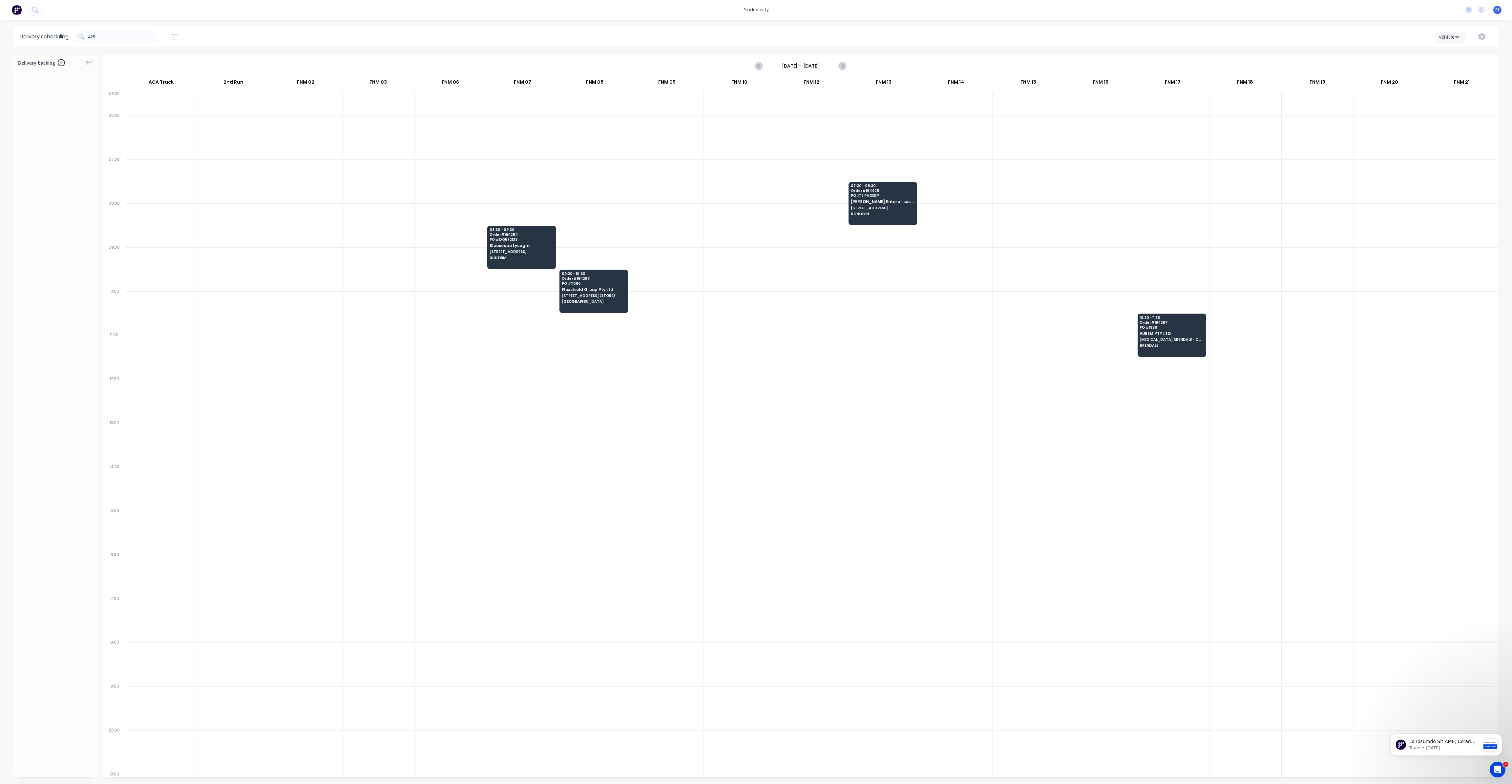
click at [88, 39] on span at bounding box center [82, 37] width 13 height 13
click at [90, 35] on input "425" at bounding box center [122, 37] width 69 height 13
type input "5"
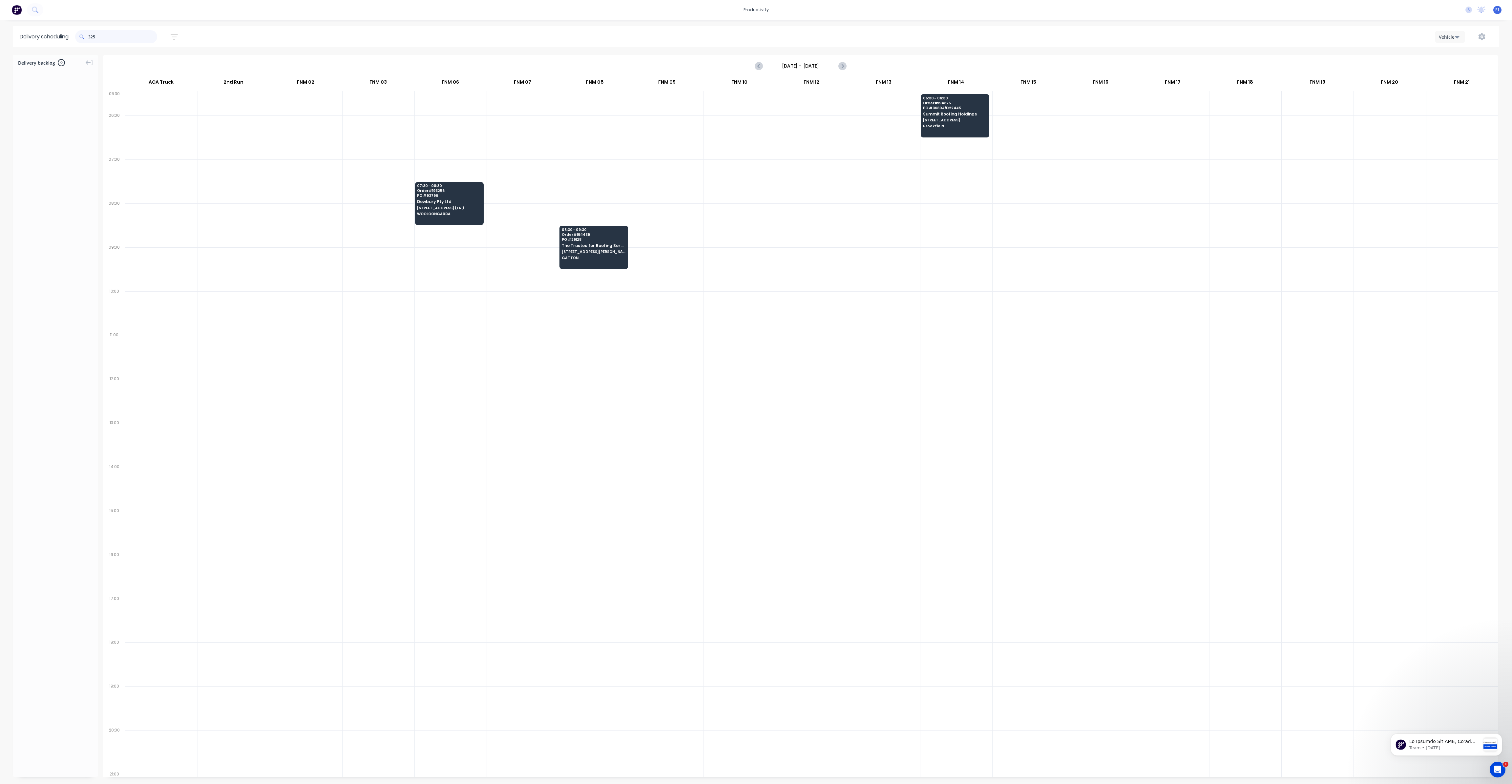
drag, startPoint x: 90, startPoint y: 35, endPoint x: 101, endPoint y: 56, distance: 23.7
click at [90, 36] on input "325" at bounding box center [122, 37] width 69 height 13
type input "5"
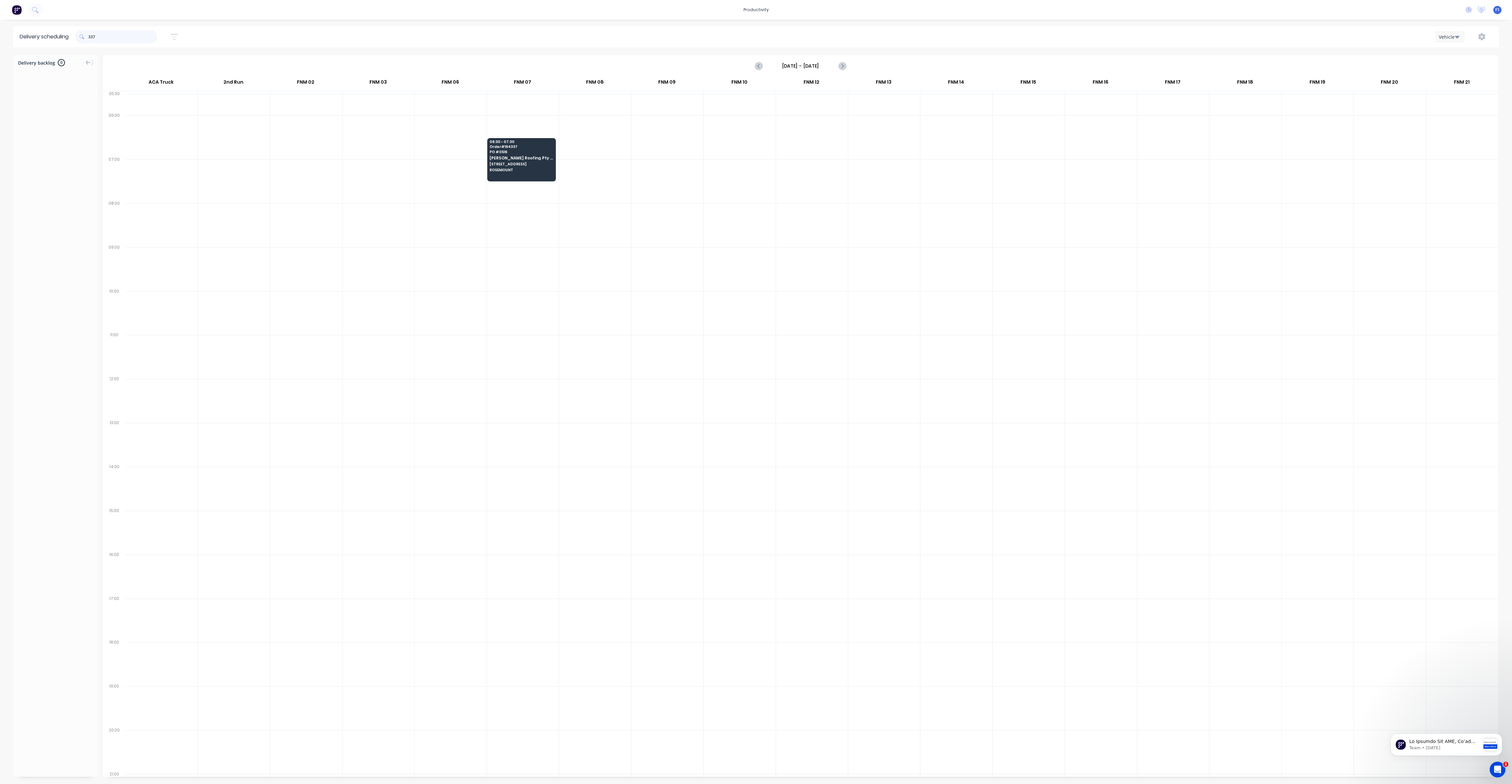
click at [92, 42] on input "337" at bounding box center [122, 37] width 69 height 13
click at [91, 37] on input "337" at bounding box center [122, 37] width 69 height 13
type input "7"
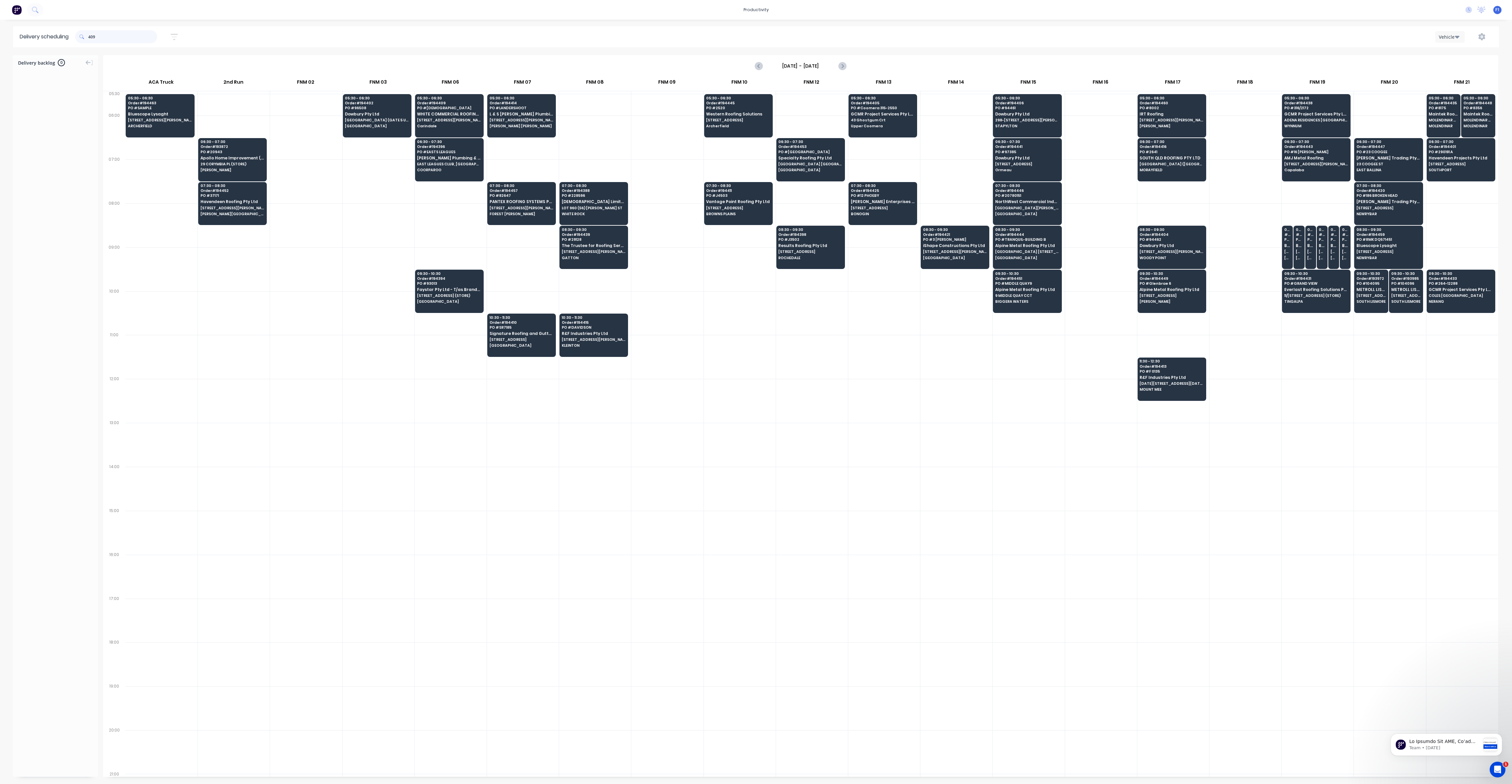
click at [91, 38] on input "409" at bounding box center [122, 37] width 69 height 13
type input "9"
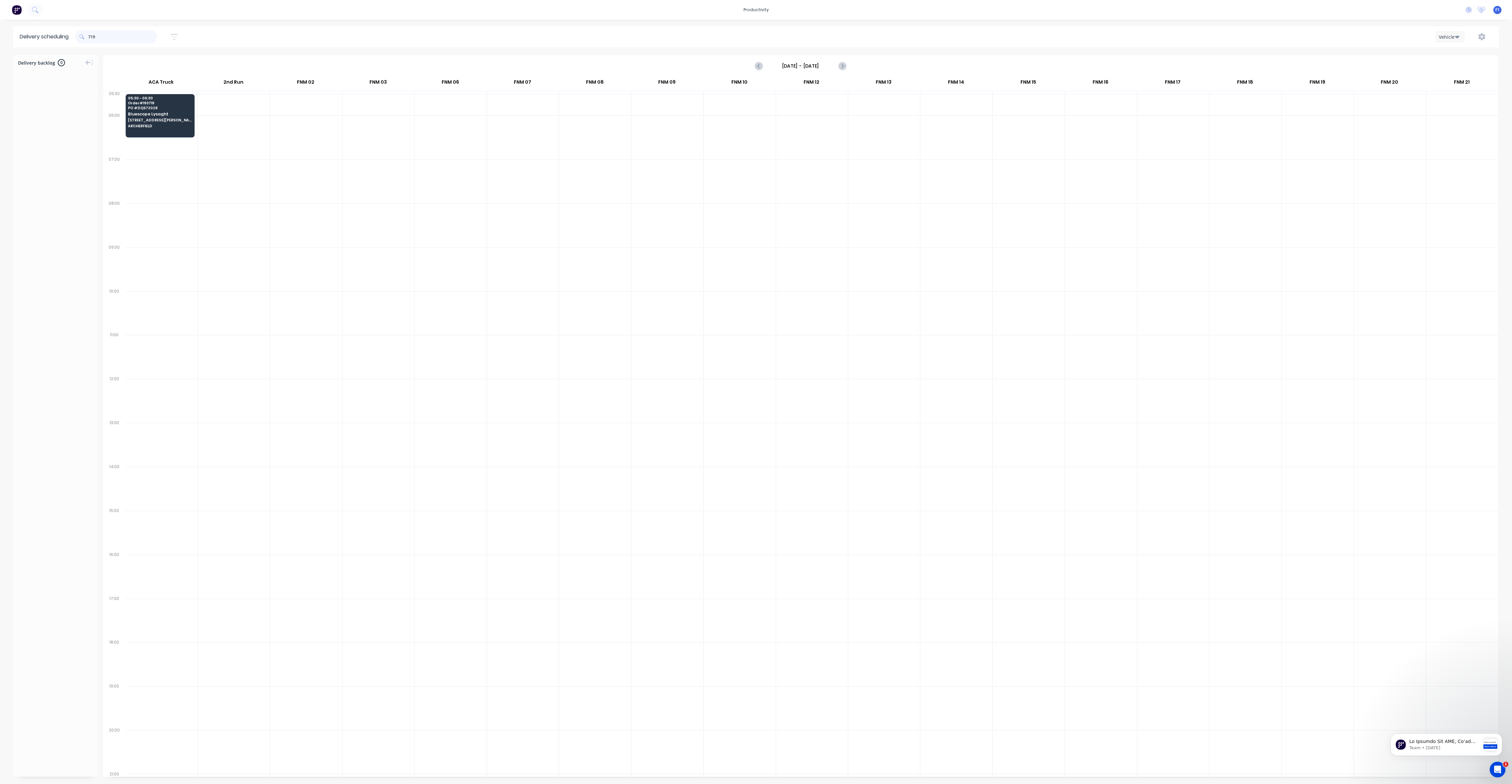
click at [91, 39] on input "719" at bounding box center [122, 37] width 69 height 13
type input "9"
click at [90, 39] on input "390" at bounding box center [122, 37] width 69 height 13
type input "0"
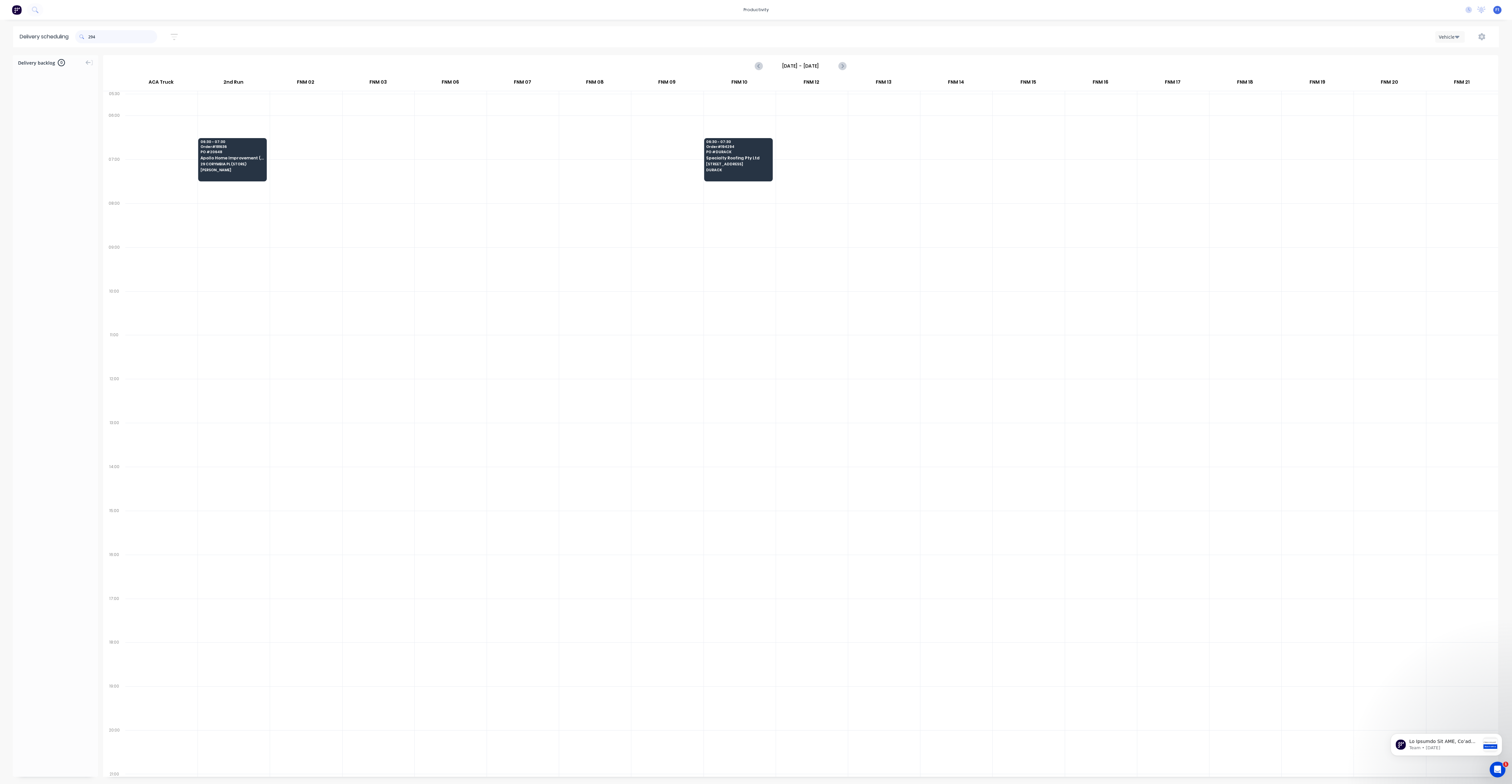
click at [93, 36] on input "294" at bounding box center [122, 37] width 69 height 13
type input "4"
click at [43, 137] on div at bounding box center [56, 420] width 85 height 705
click at [90, 37] on input "254" at bounding box center [122, 37] width 69 height 13
type input "4"
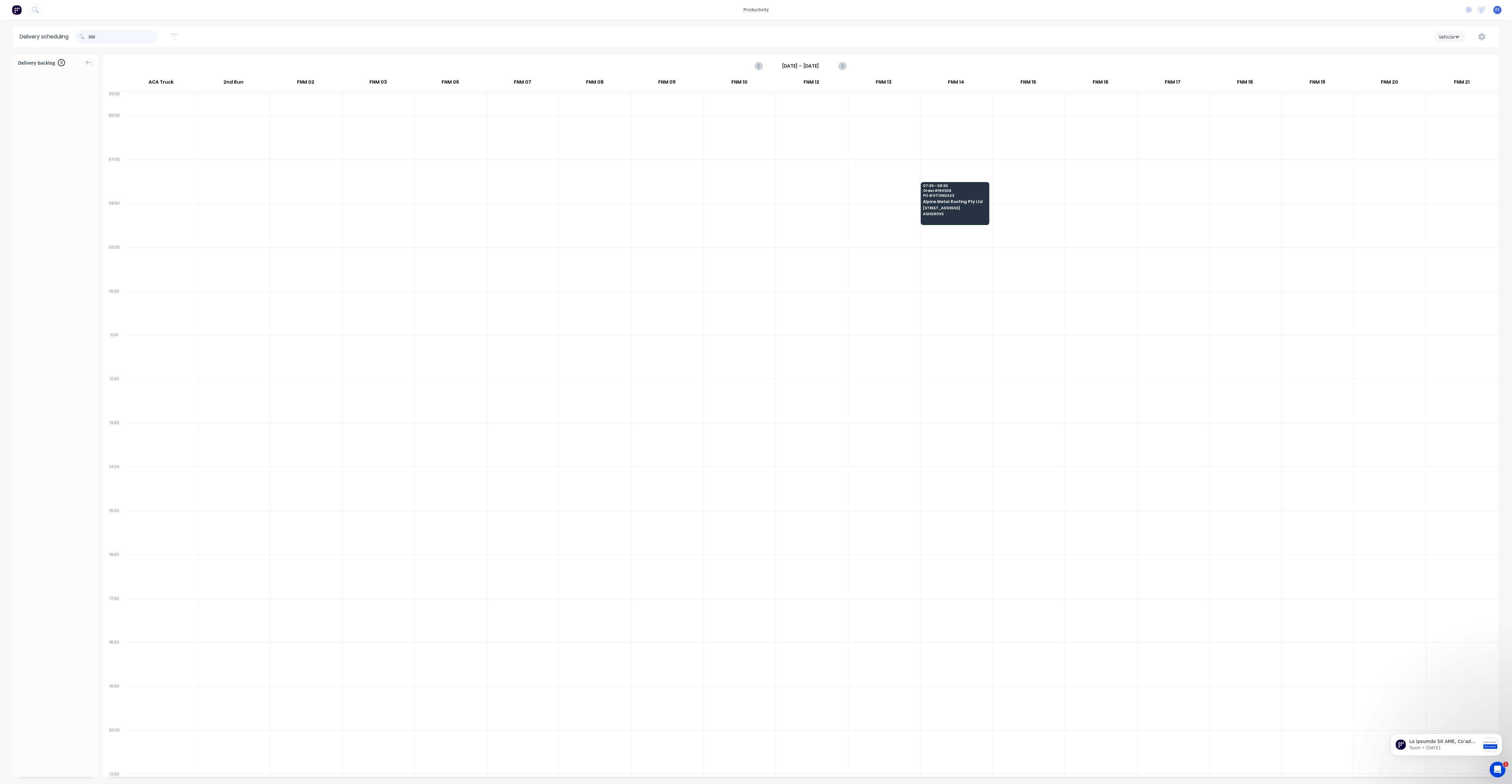
click at [91, 37] on input "306" at bounding box center [122, 37] width 69 height 13
type input "6"
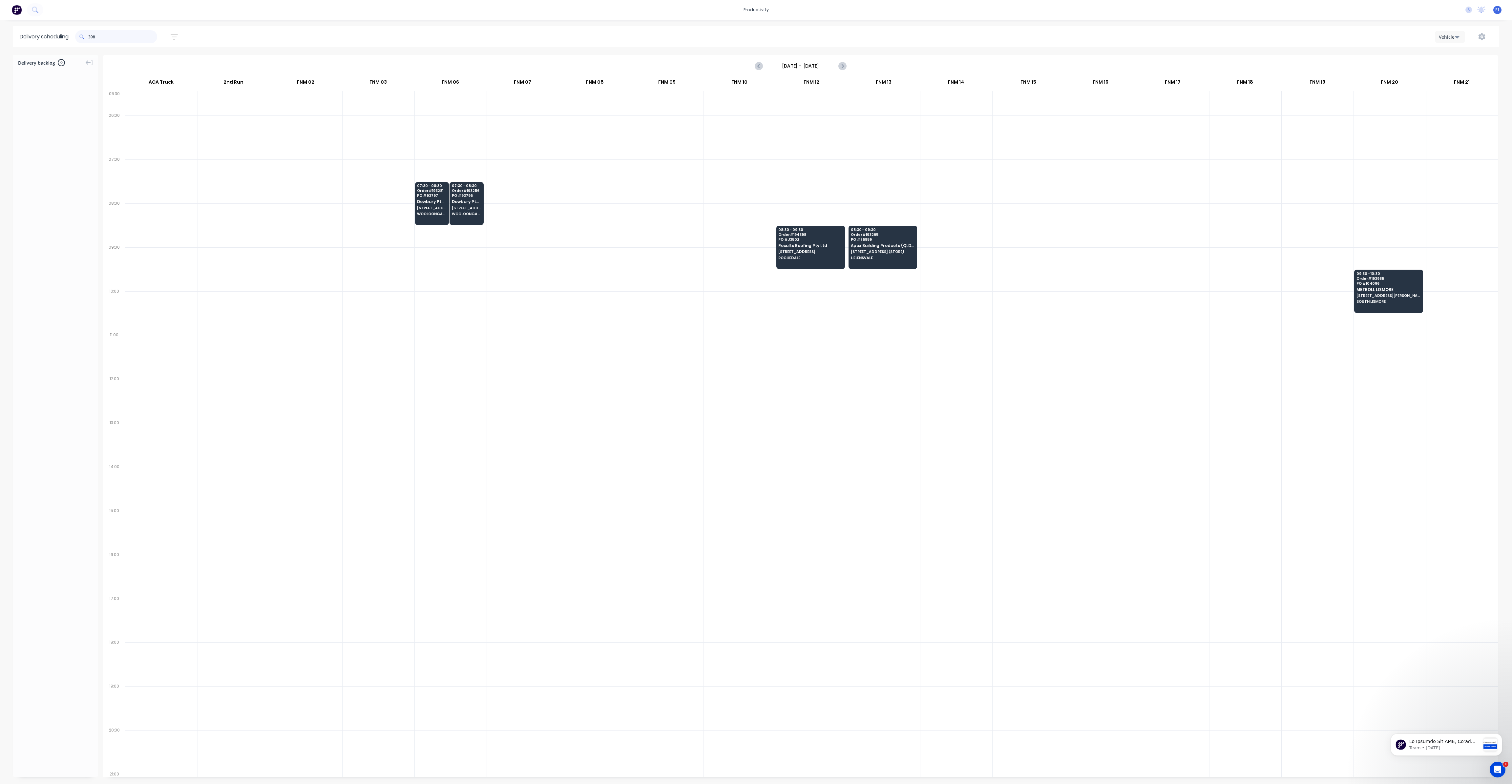
click at [91, 35] on input "398" at bounding box center [122, 37] width 69 height 13
type input "8"
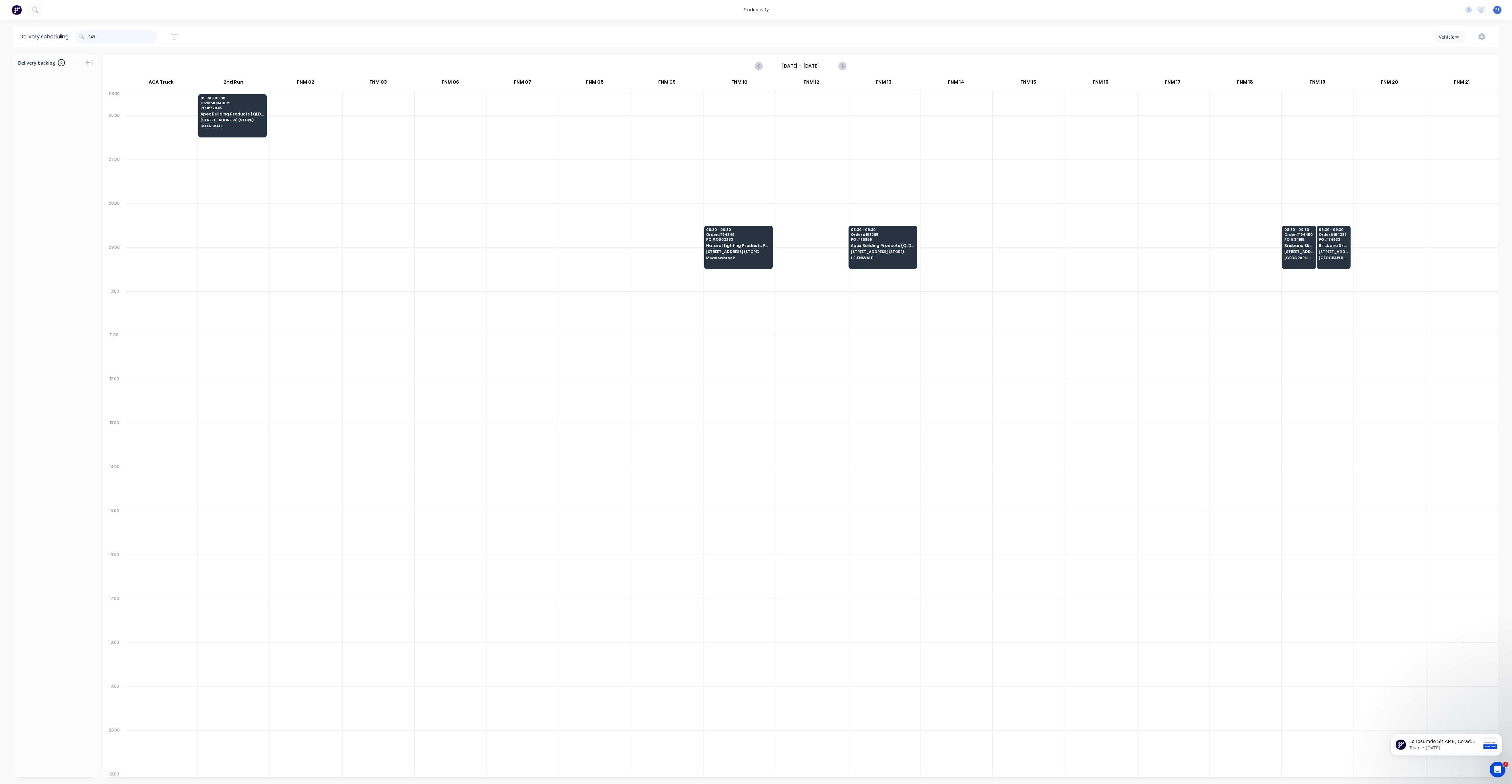
click at [91, 37] on input "349" at bounding box center [122, 37] width 69 height 13
type input "9"
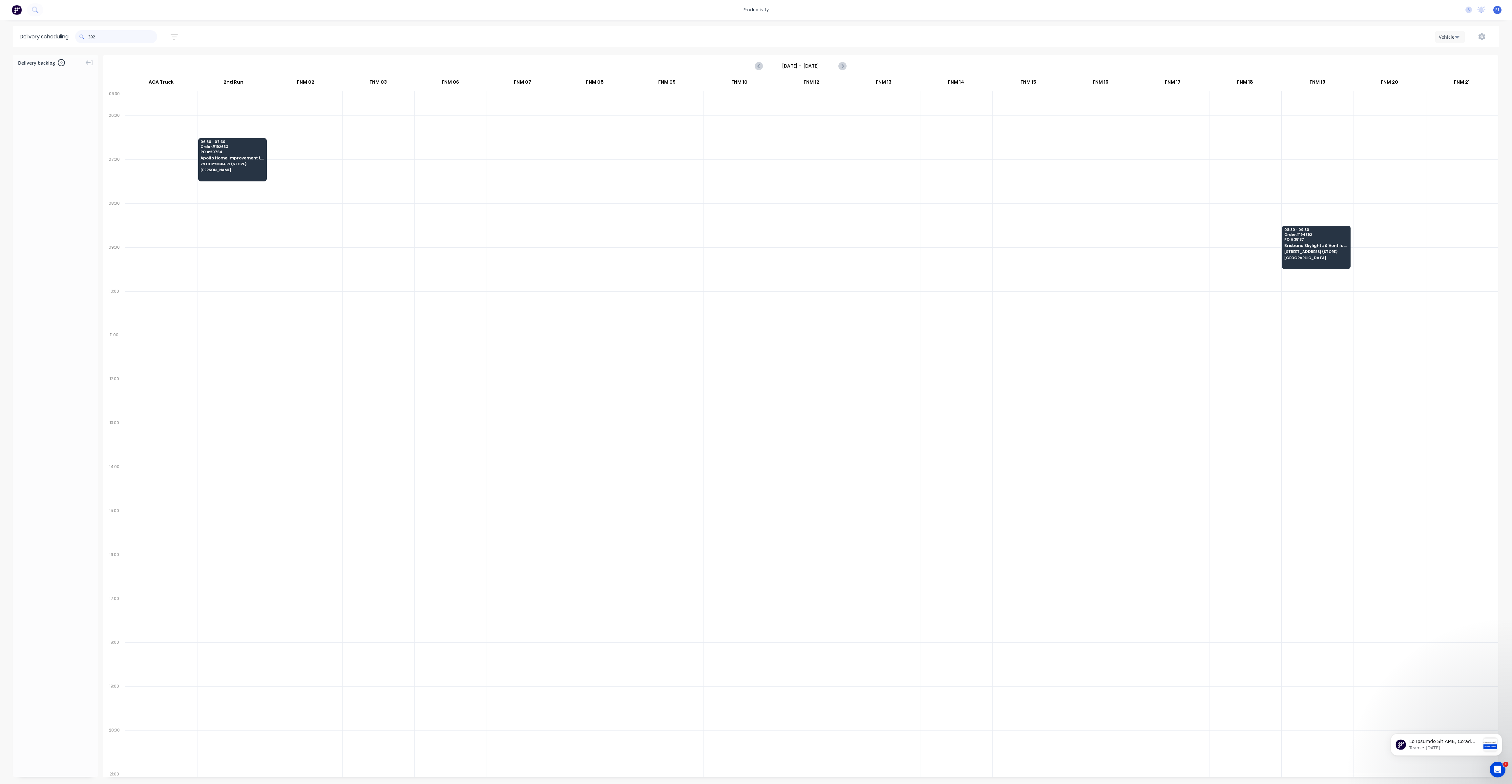
click at [90, 38] on input "392" at bounding box center [122, 37] width 69 height 13
type input "2"
click at [90, 36] on input "374" at bounding box center [122, 37] width 69 height 13
type input "4"
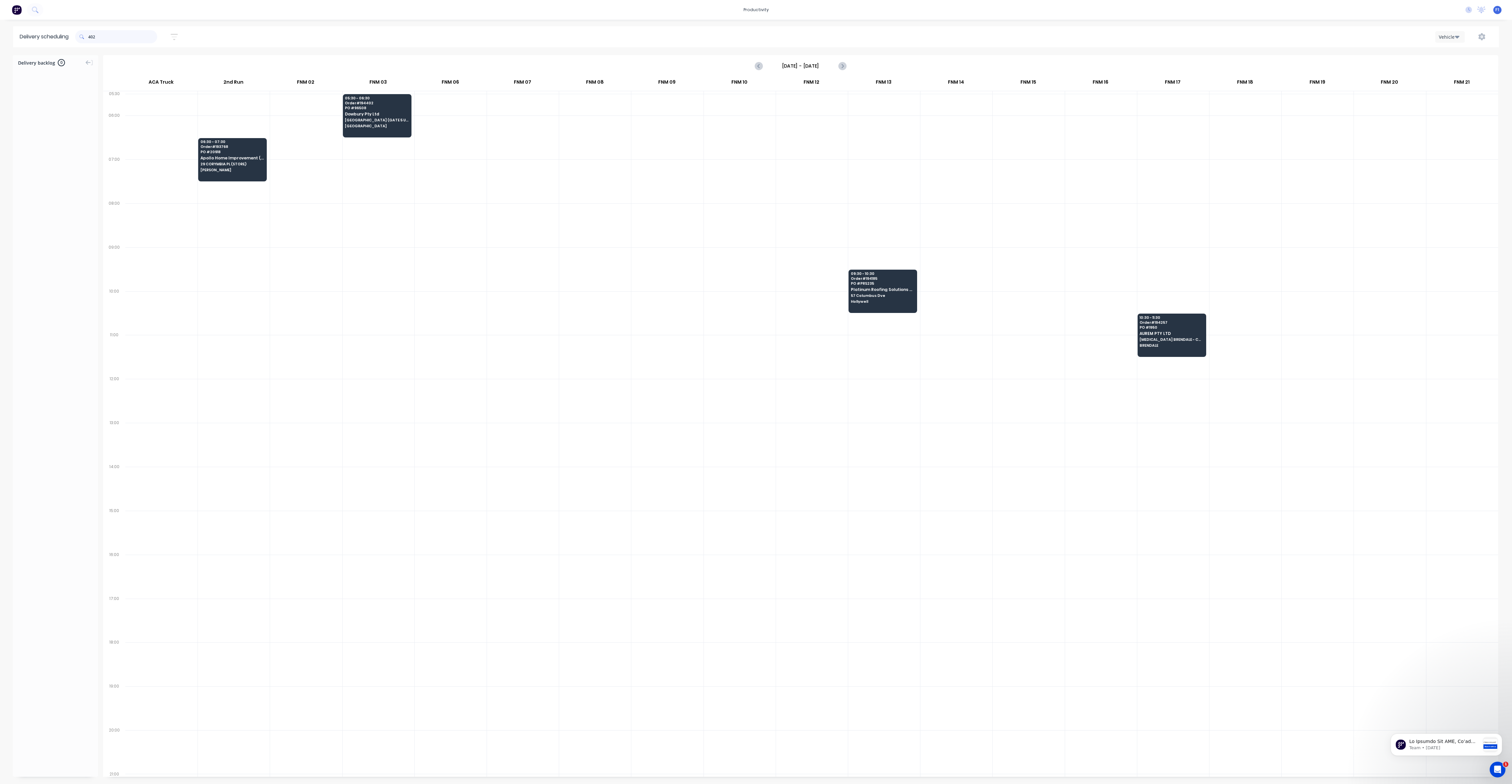
click at [92, 41] on input "402" at bounding box center [122, 37] width 69 height 13
click at [90, 37] on input "402" at bounding box center [122, 37] width 69 height 13
type input "2"
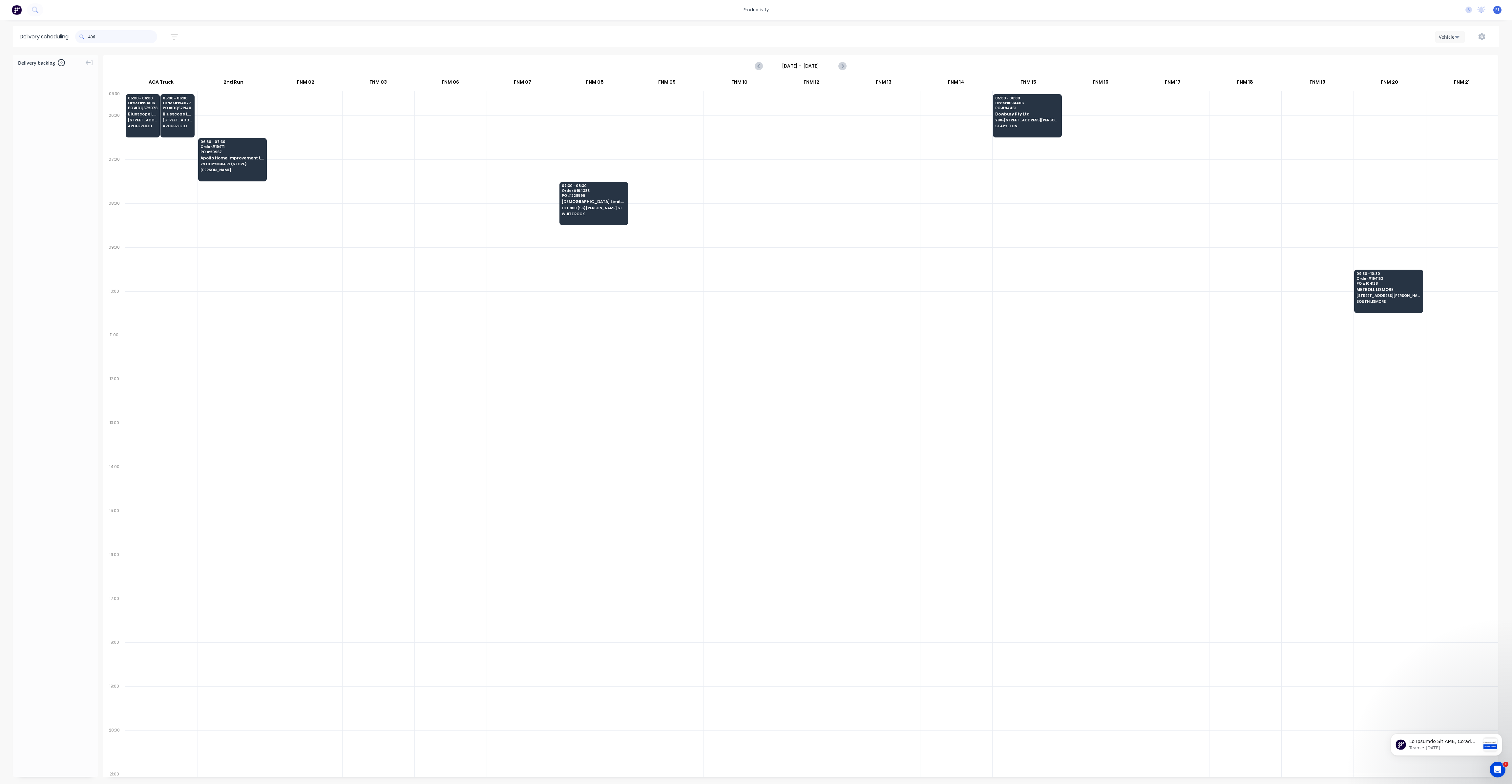
click at [92, 41] on input "406" at bounding box center [122, 37] width 69 height 13
click at [91, 39] on input "406" at bounding box center [122, 37] width 69 height 13
type input "6"
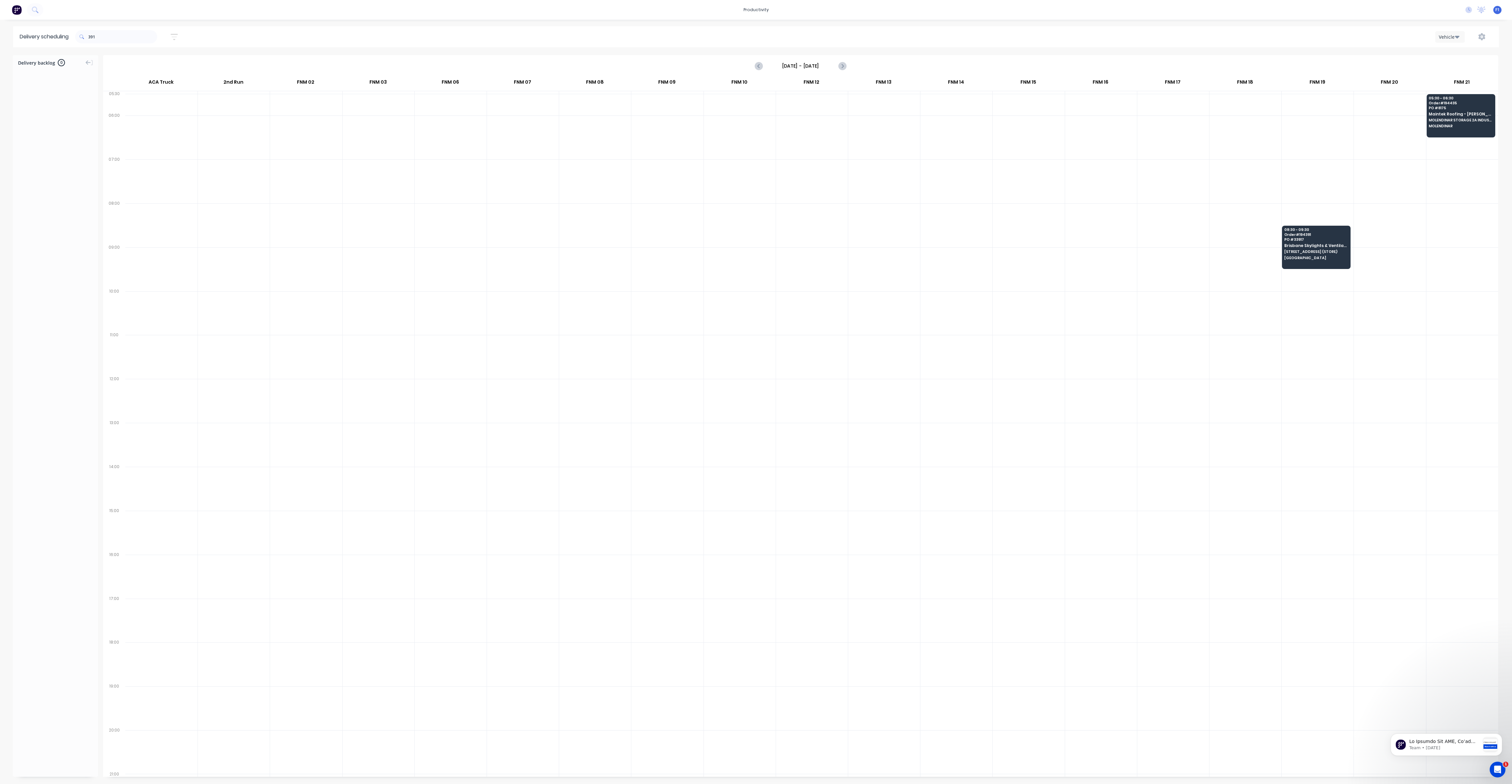
click at [88, 34] on span at bounding box center [82, 37] width 13 height 13
drag, startPoint x: 91, startPoint y: 38, endPoint x: 119, endPoint y: 52, distance: 31.3
click at [92, 39] on input "391" at bounding box center [122, 37] width 69 height 13
type input "1"
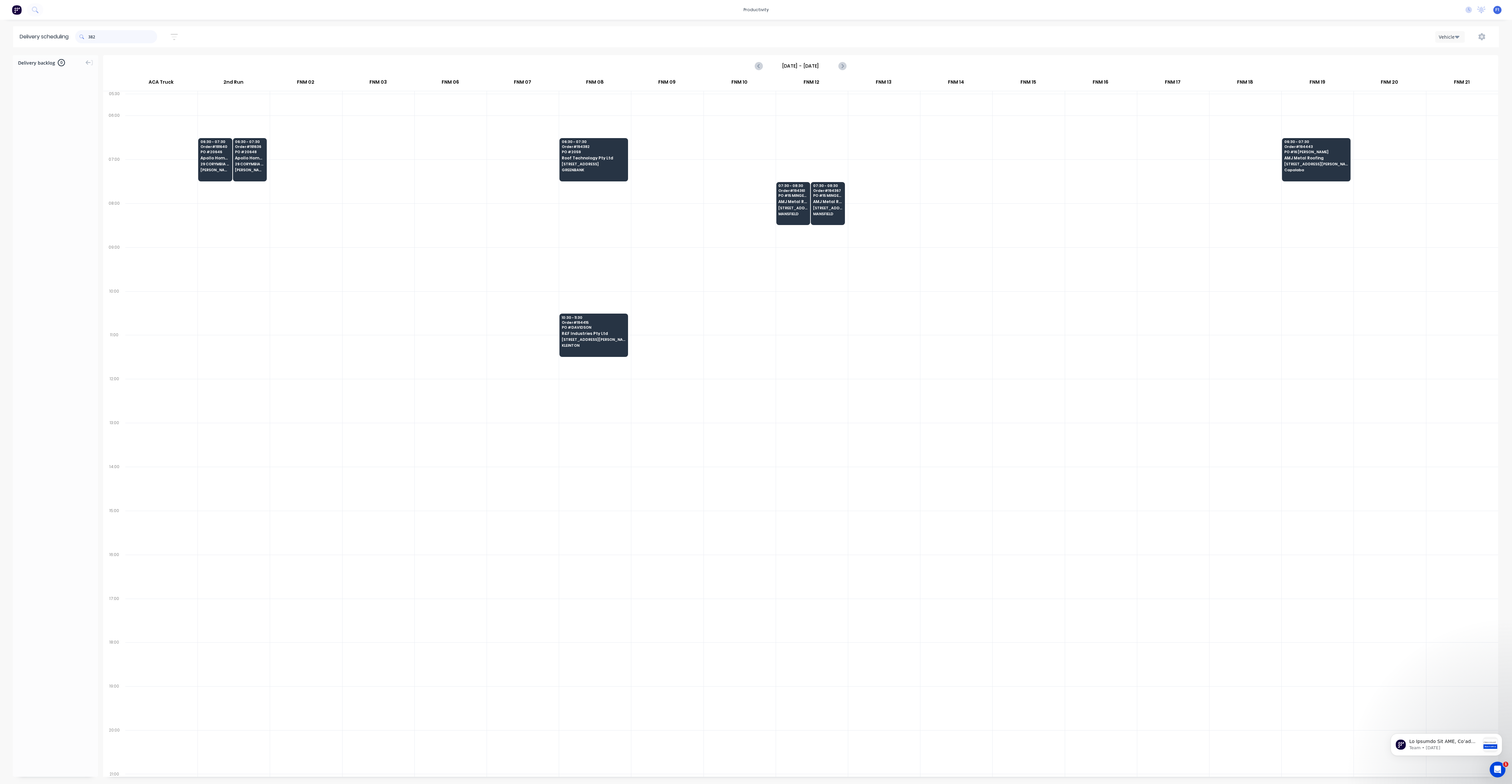
click at [92, 35] on input "382" at bounding box center [122, 37] width 69 height 13
click at [91, 35] on input "382" at bounding box center [122, 37] width 69 height 13
type input "2"
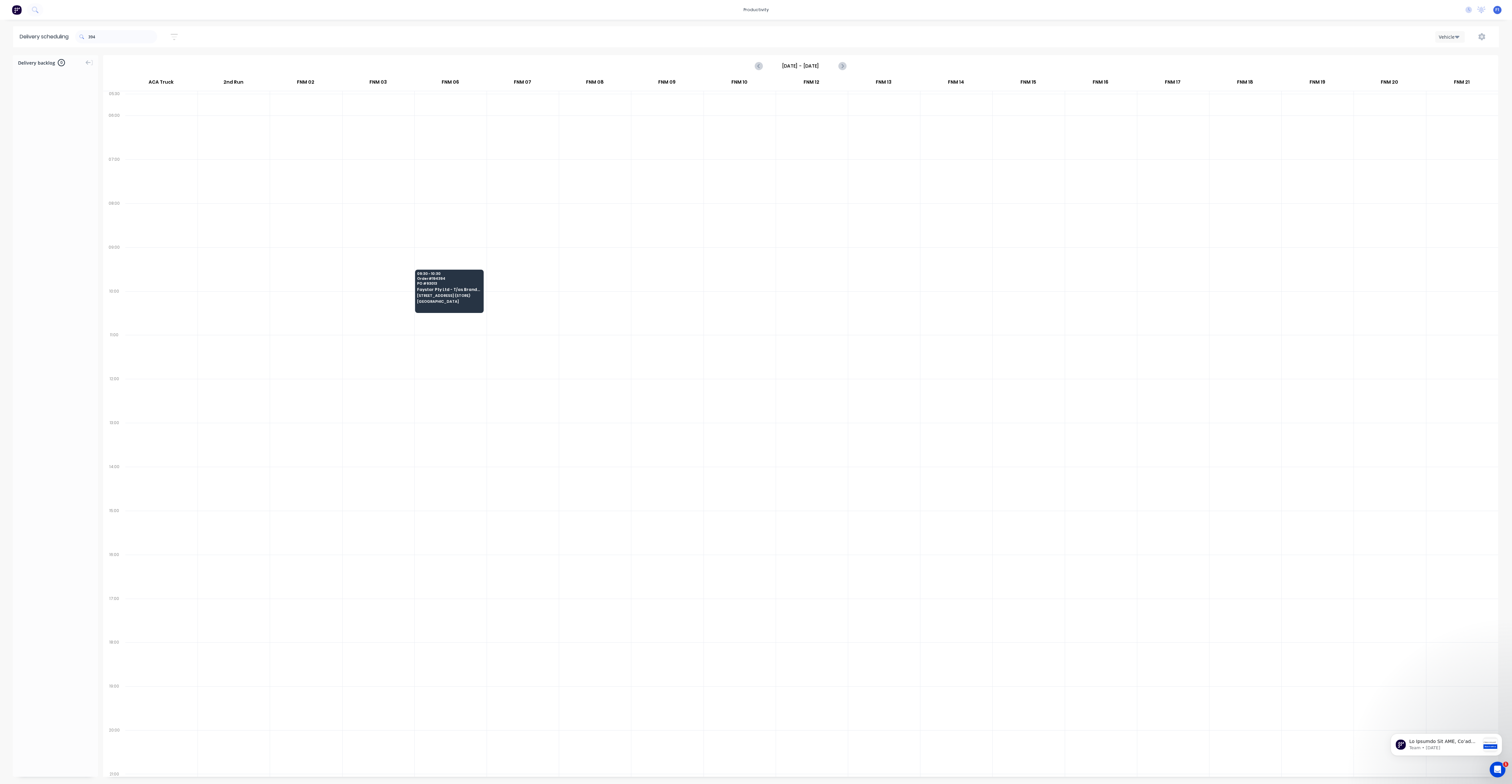
click at [88, 37] on span at bounding box center [82, 37] width 13 height 13
click at [90, 37] on input "394" at bounding box center [122, 37] width 69 height 13
type input "4"
click at [90, 36] on input "357" at bounding box center [122, 37] width 69 height 13
type input "7"
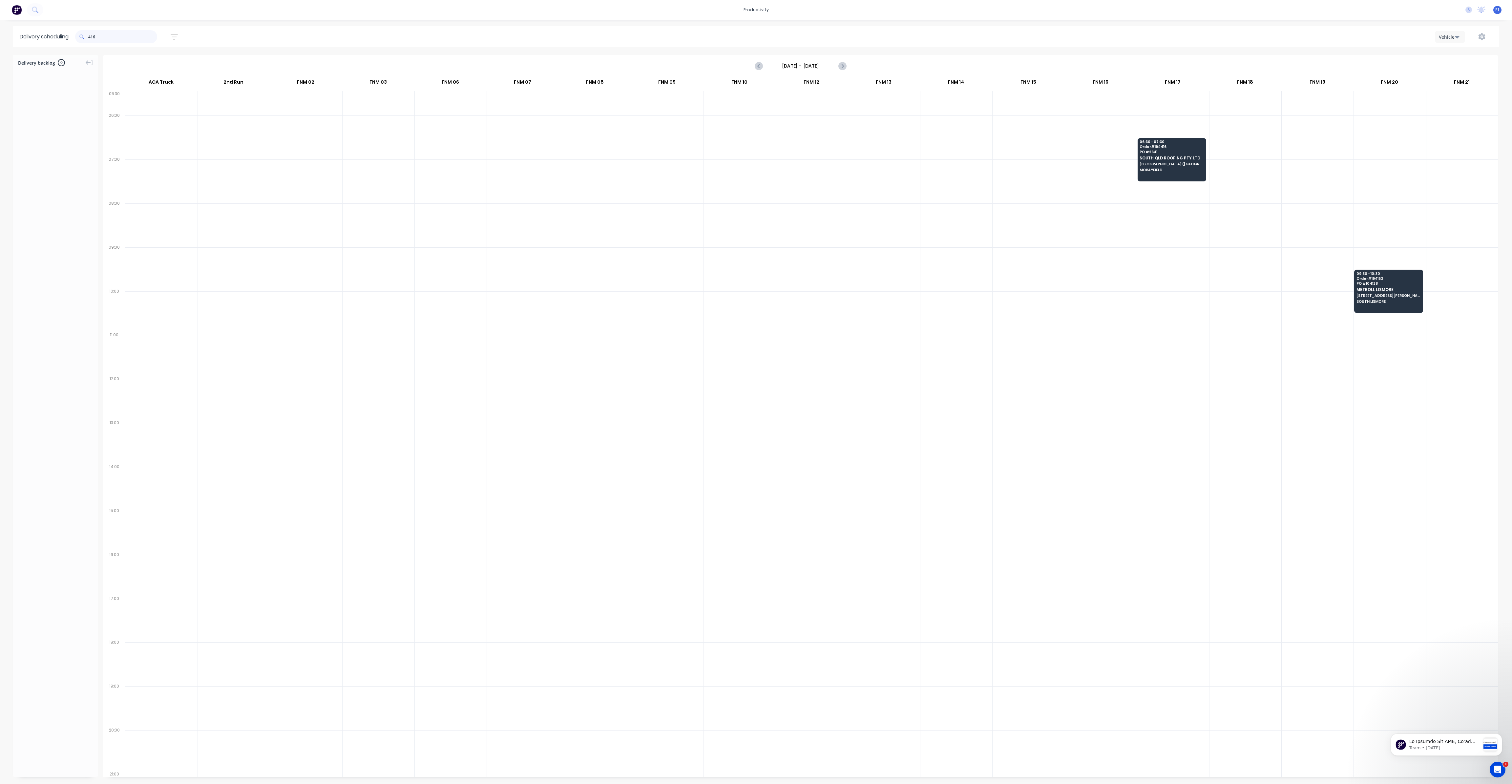
click at [90, 36] on input "416" at bounding box center [122, 37] width 69 height 13
type input "6"
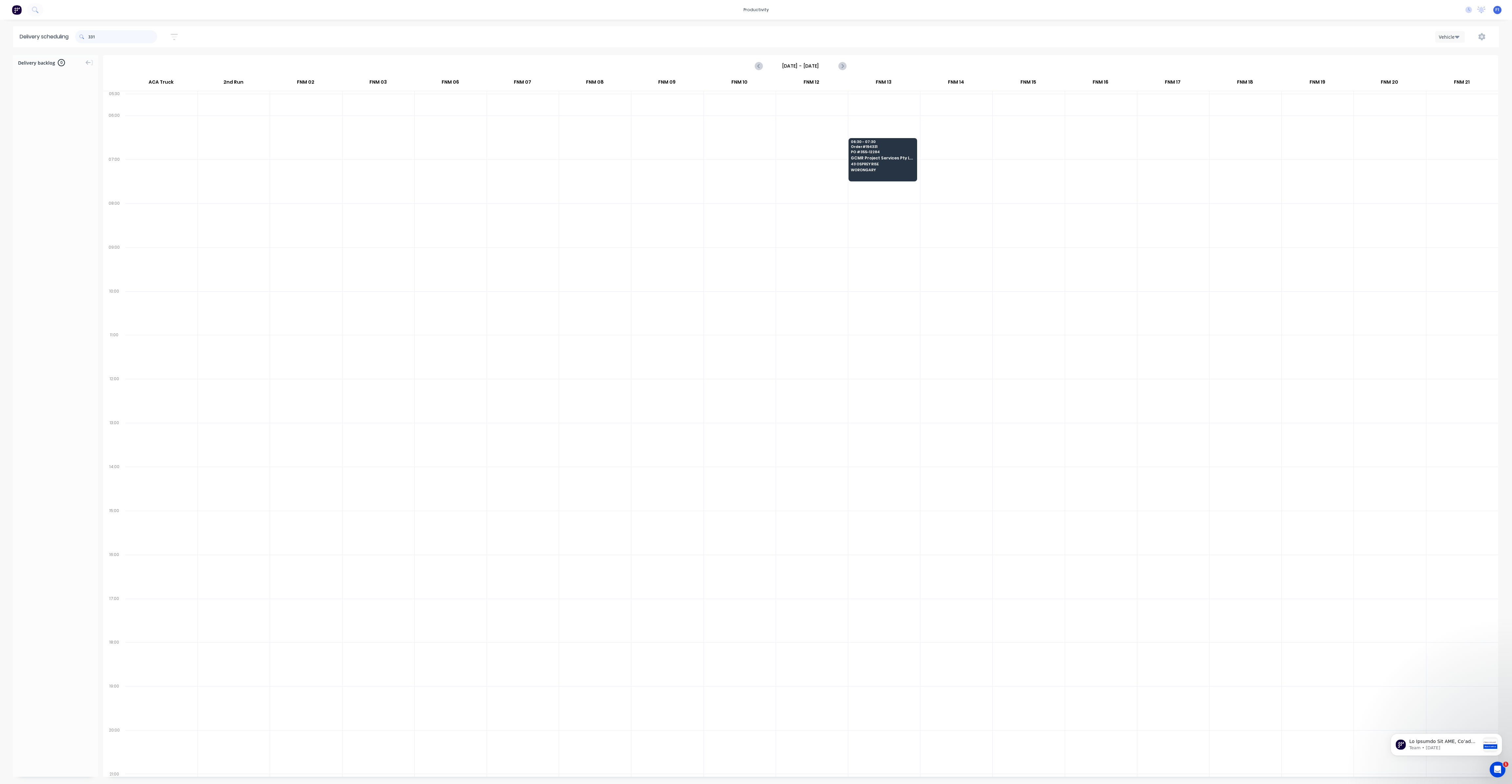
click at [91, 37] on input "331" at bounding box center [122, 37] width 69 height 13
type input "1"
click at [91, 37] on input "329" at bounding box center [122, 37] width 69 height 13
type input "9"
click at [90, 38] on input "326" at bounding box center [122, 37] width 69 height 13
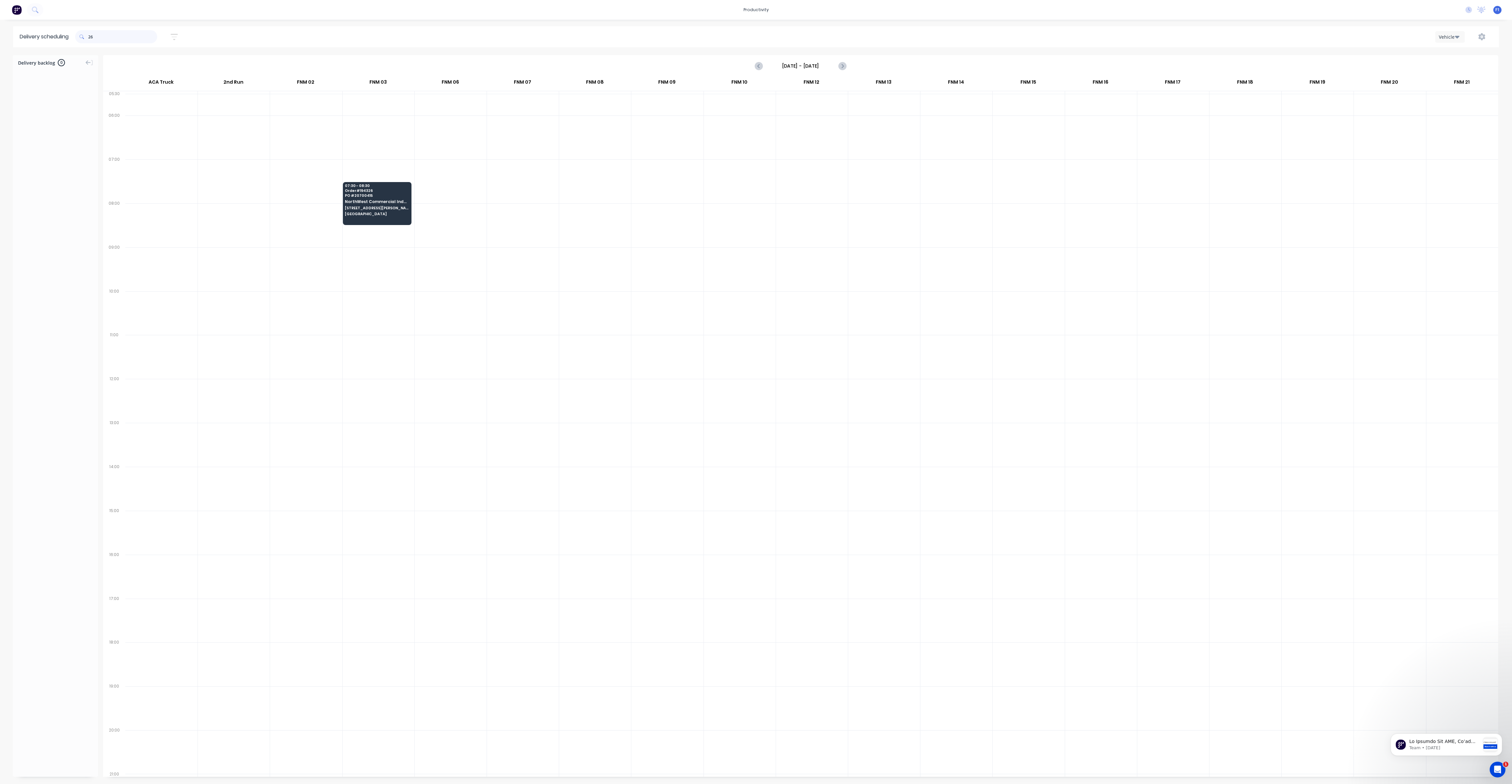
type input "6"
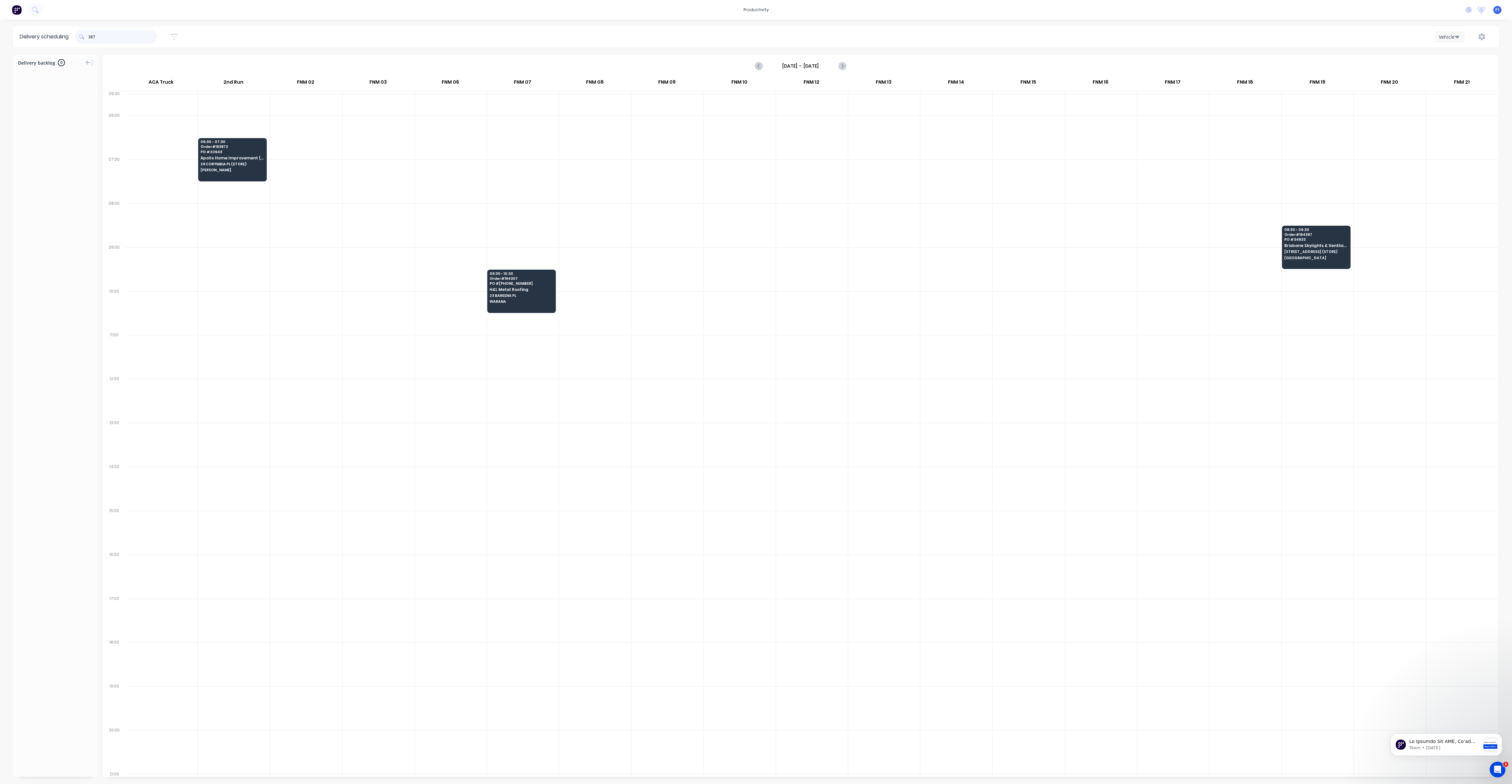
click at [90, 37] on input "387" at bounding box center [122, 37] width 69 height 13
type input "7"
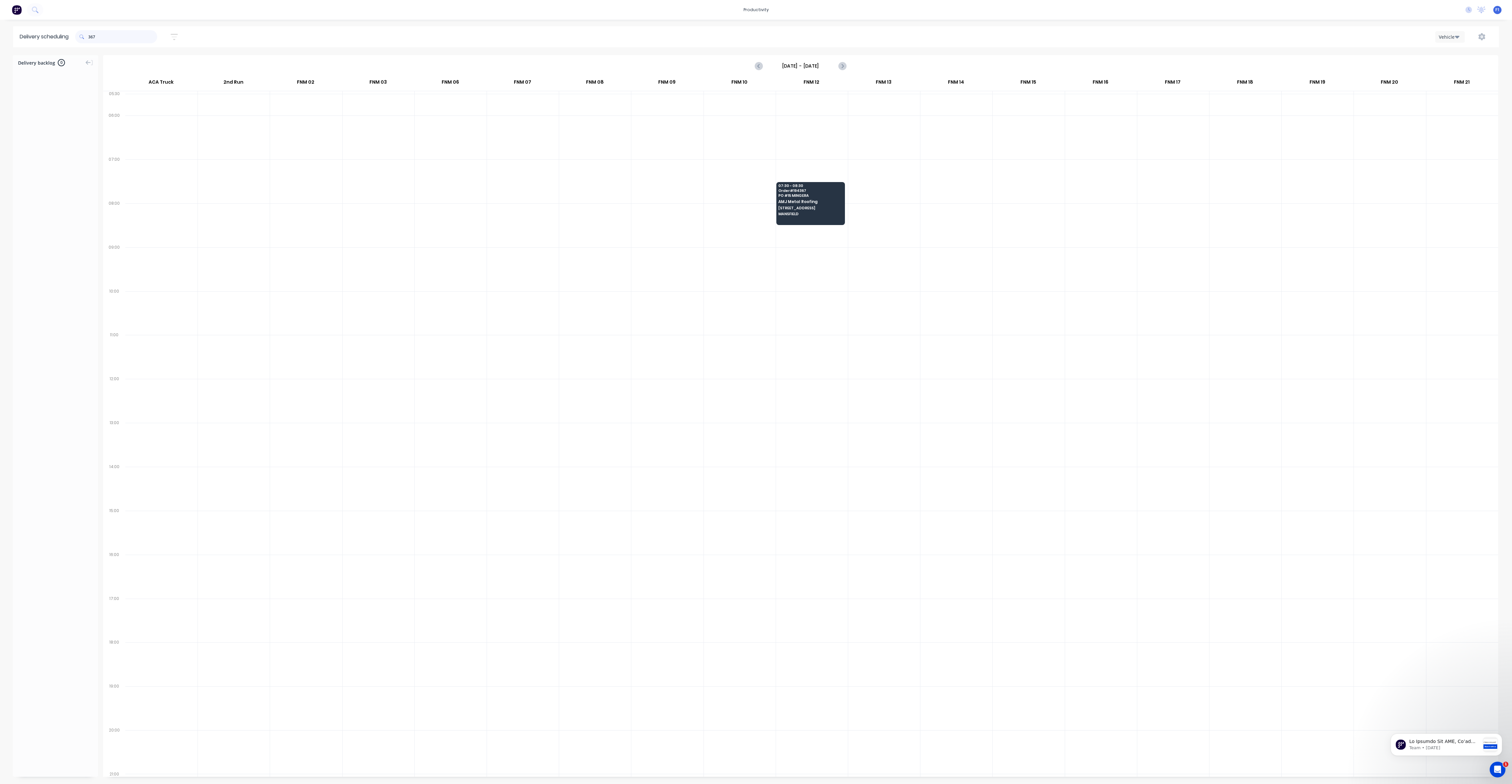
click at [91, 35] on input "367" at bounding box center [122, 37] width 69 height 13
type input "7"
drag, startPoint x: 90, startPoint y: 38, endPoint x: 89, endPoint y: 45, distance: 7.1
click at [88, 38] on span at bounding box center [82, 37] width 13 height 13
click at [90, 39] on input "361" at bounding box center [122, 37] width 69 height 13
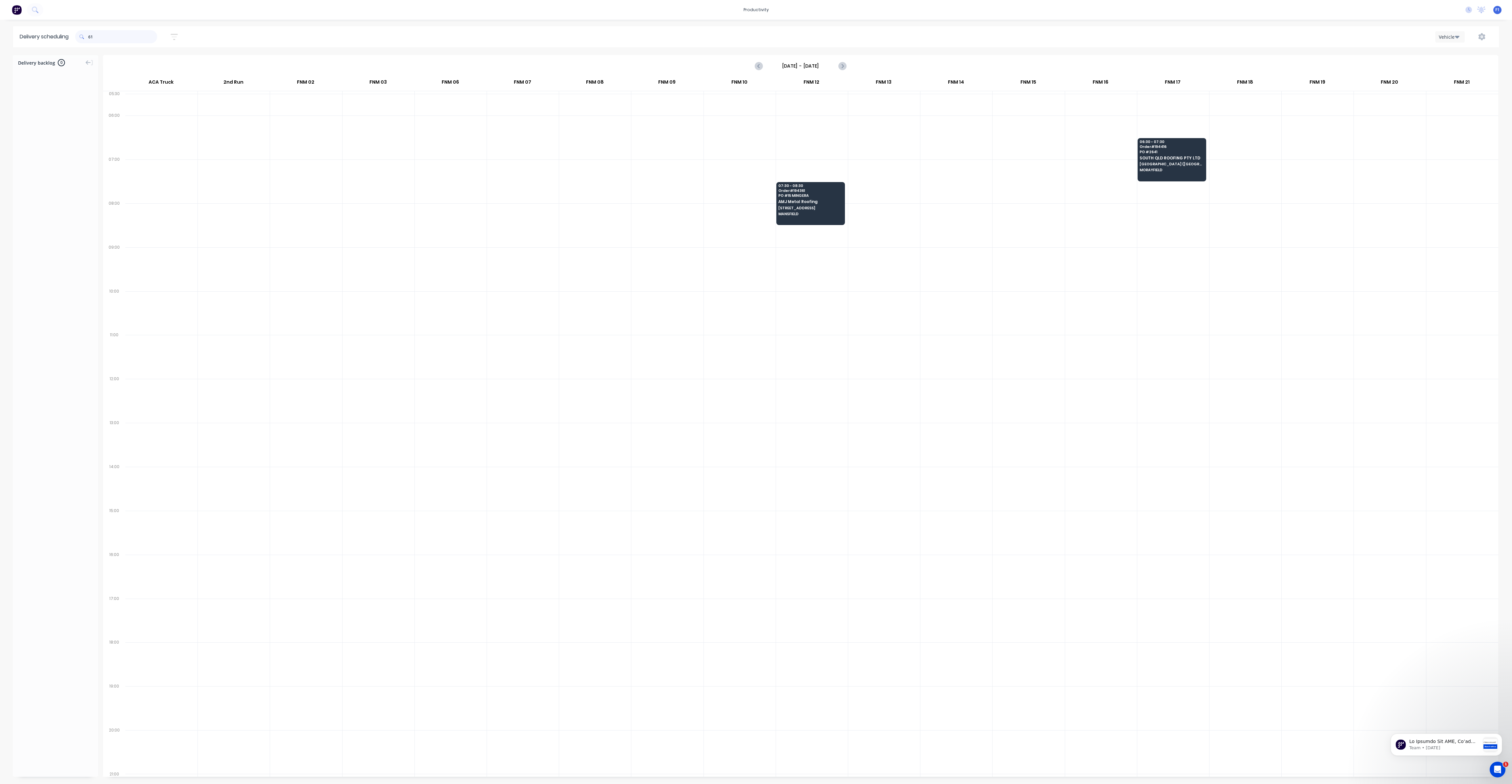
type input "1"
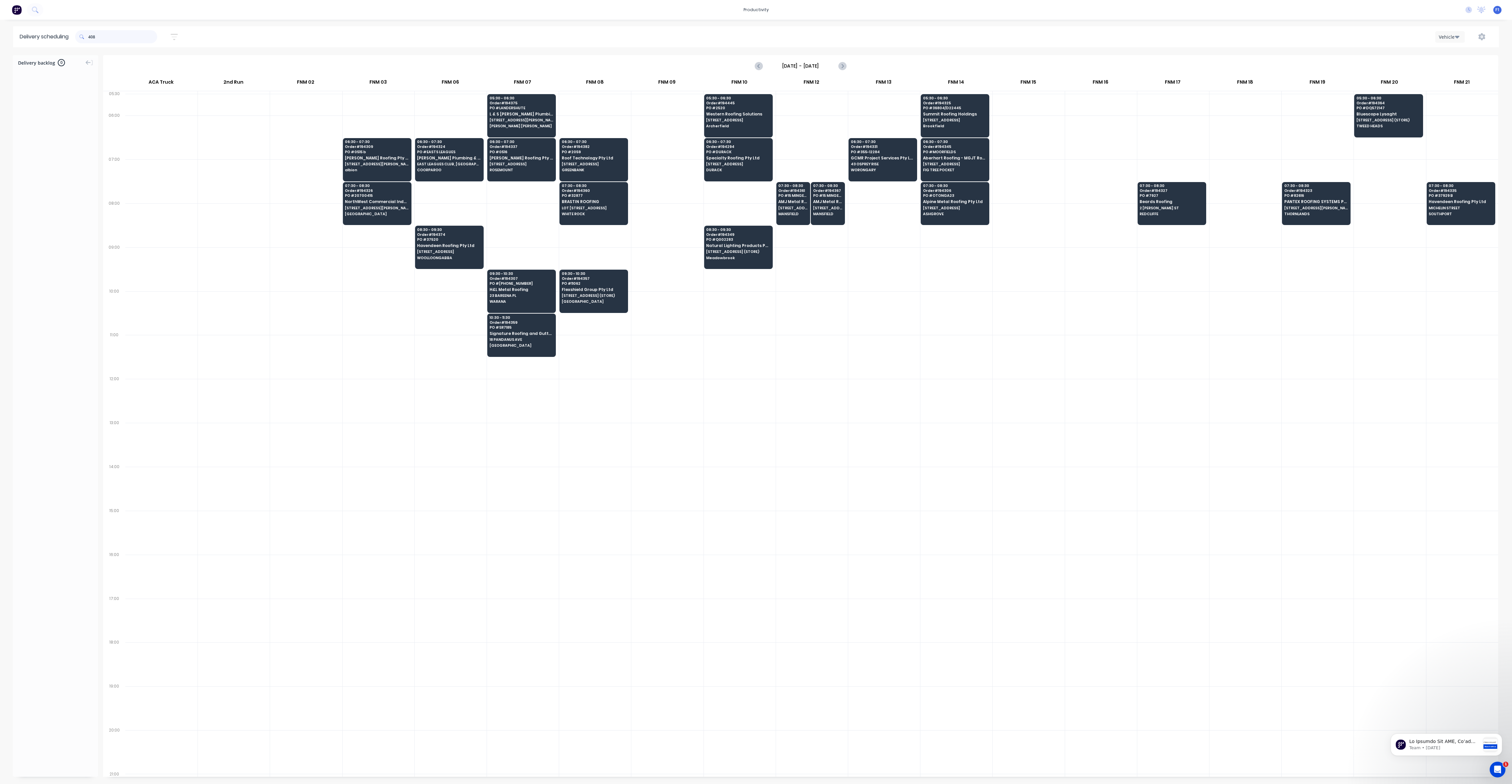
click at [91, 38] on input "408" at bounding box center [122, 37] width 69 height 13
type input "8"
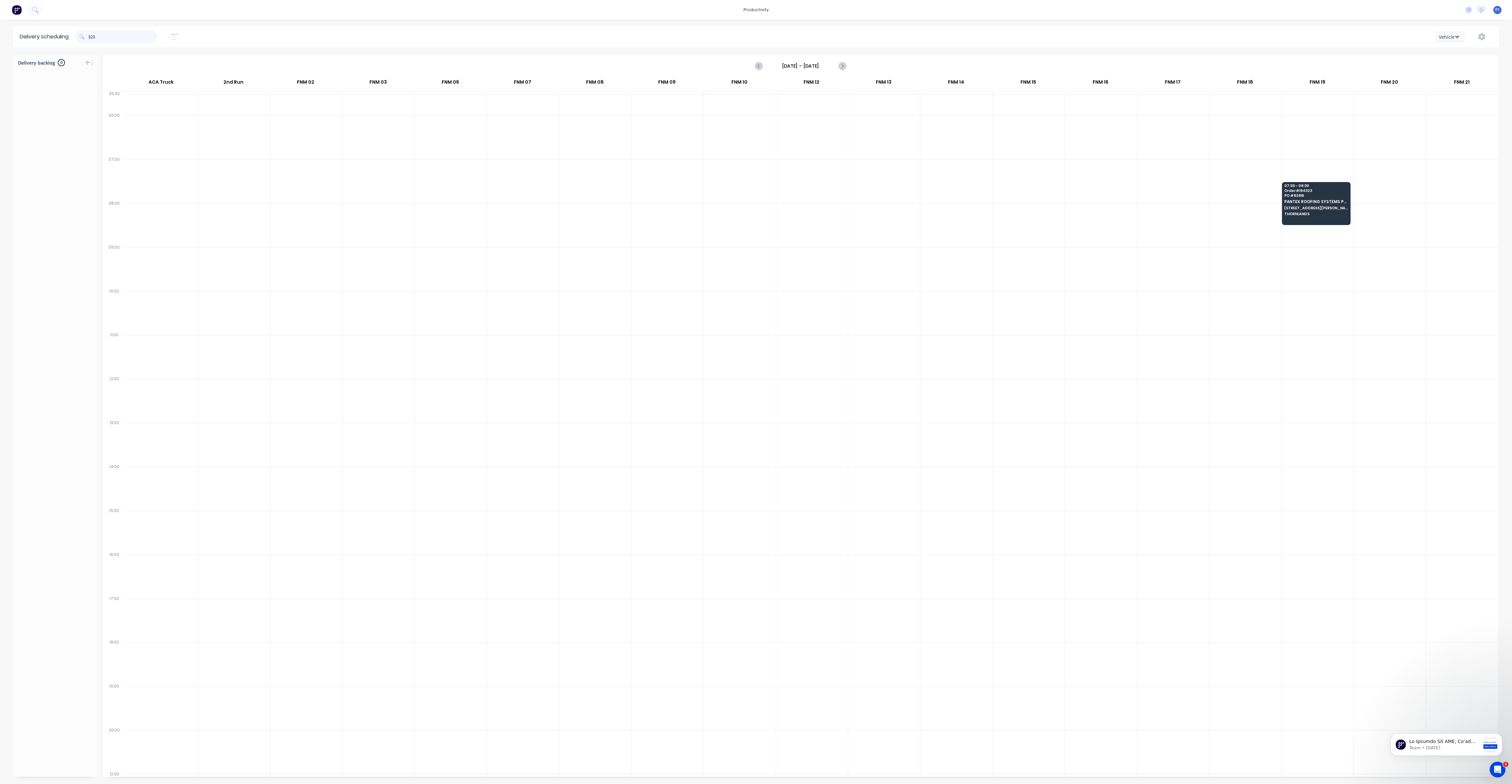
click at [90, 41] on input "323" at bounding box center [122, 37] width 69 height 13
type input "3"
click at [91, 36] on input "908" at bounding box center [122, 37] width 69 height 13
type input "8"
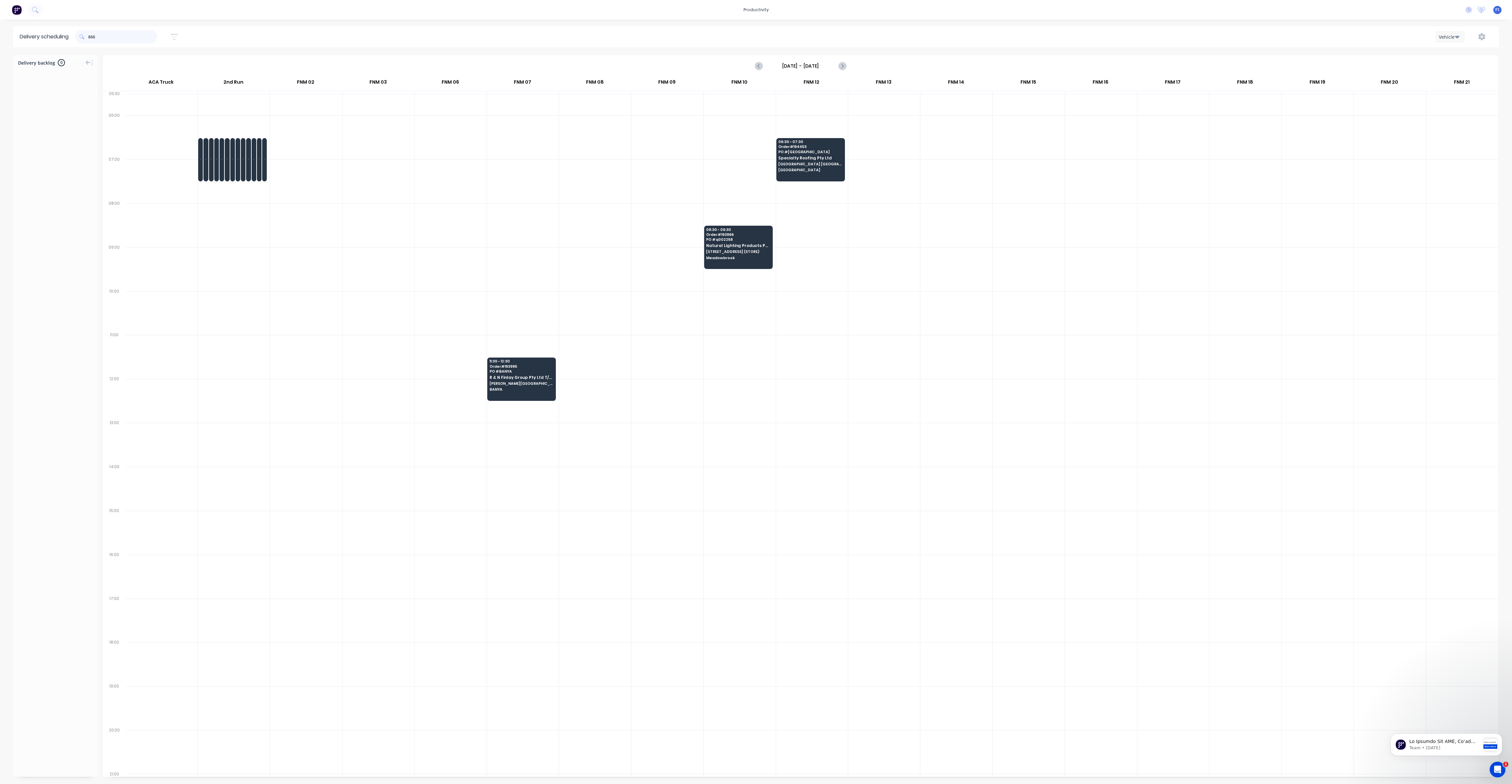
click at [91, 37] on input "866" at bounding box center [122, 37] width 69 height 13
type input "6"
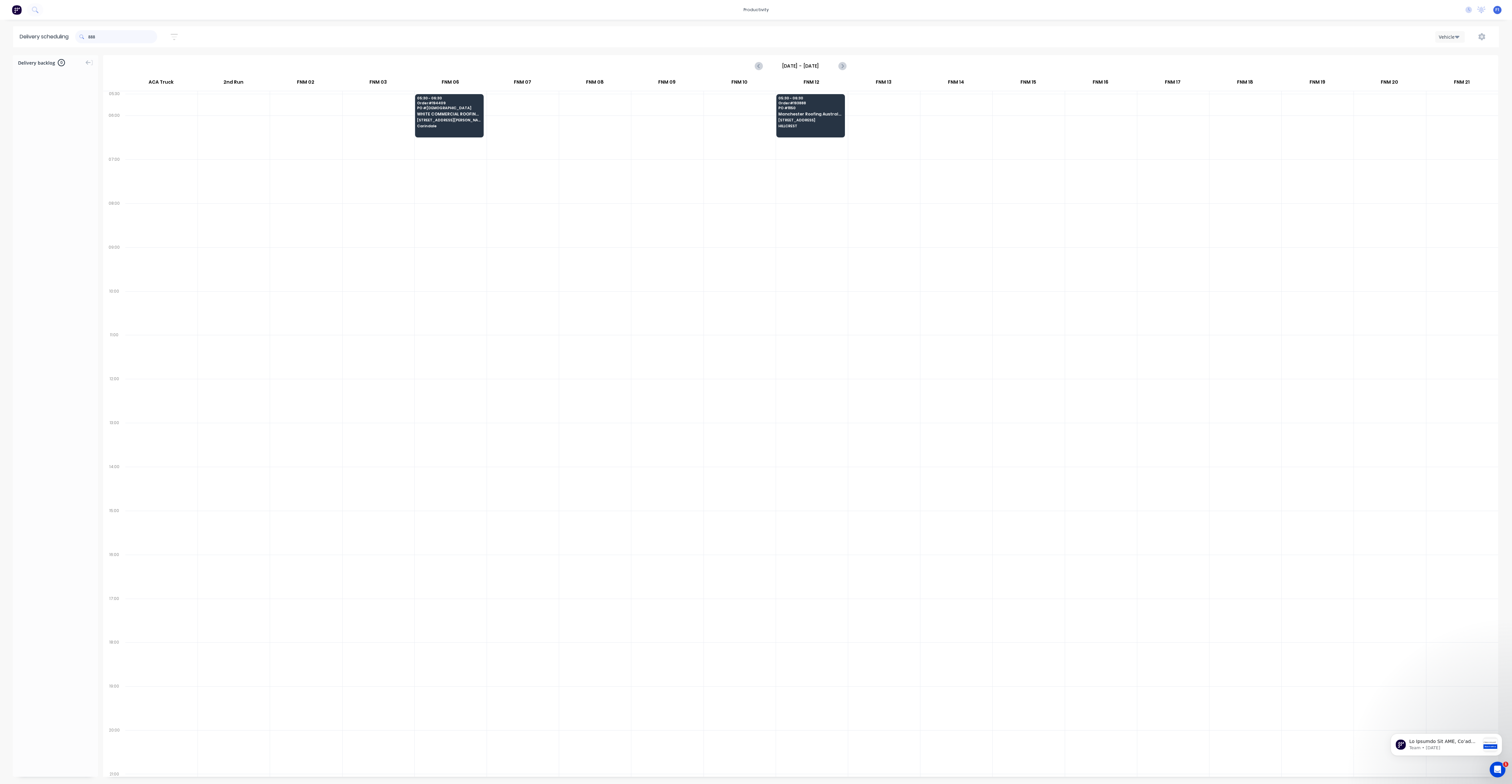
drag, startPoint x: 90, startPoint y: 35, endPoint x: 95, endPoint y: 40, distance: 7.1
click at [90, 36] on input "888" at bounding box center [122, 37] width 69 height 13
type input "8"
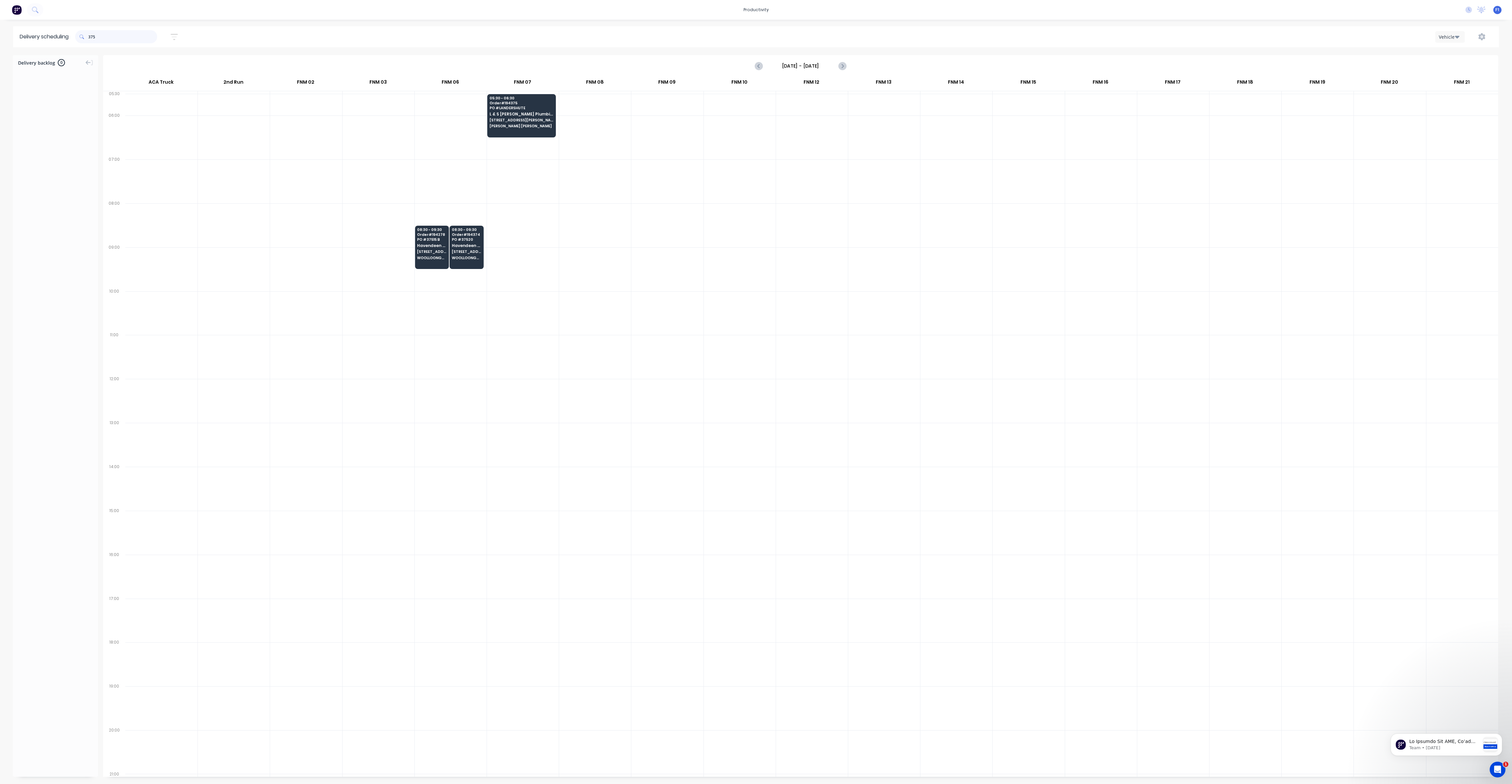
drag, startPoint x: 90, startPoint y: 37, endPoint x: 125, endPoint y: 61, distance: 42.4
click at [90, 37] on div "375" at bounding box center [116, 37] width 82 height 13
type input "5"
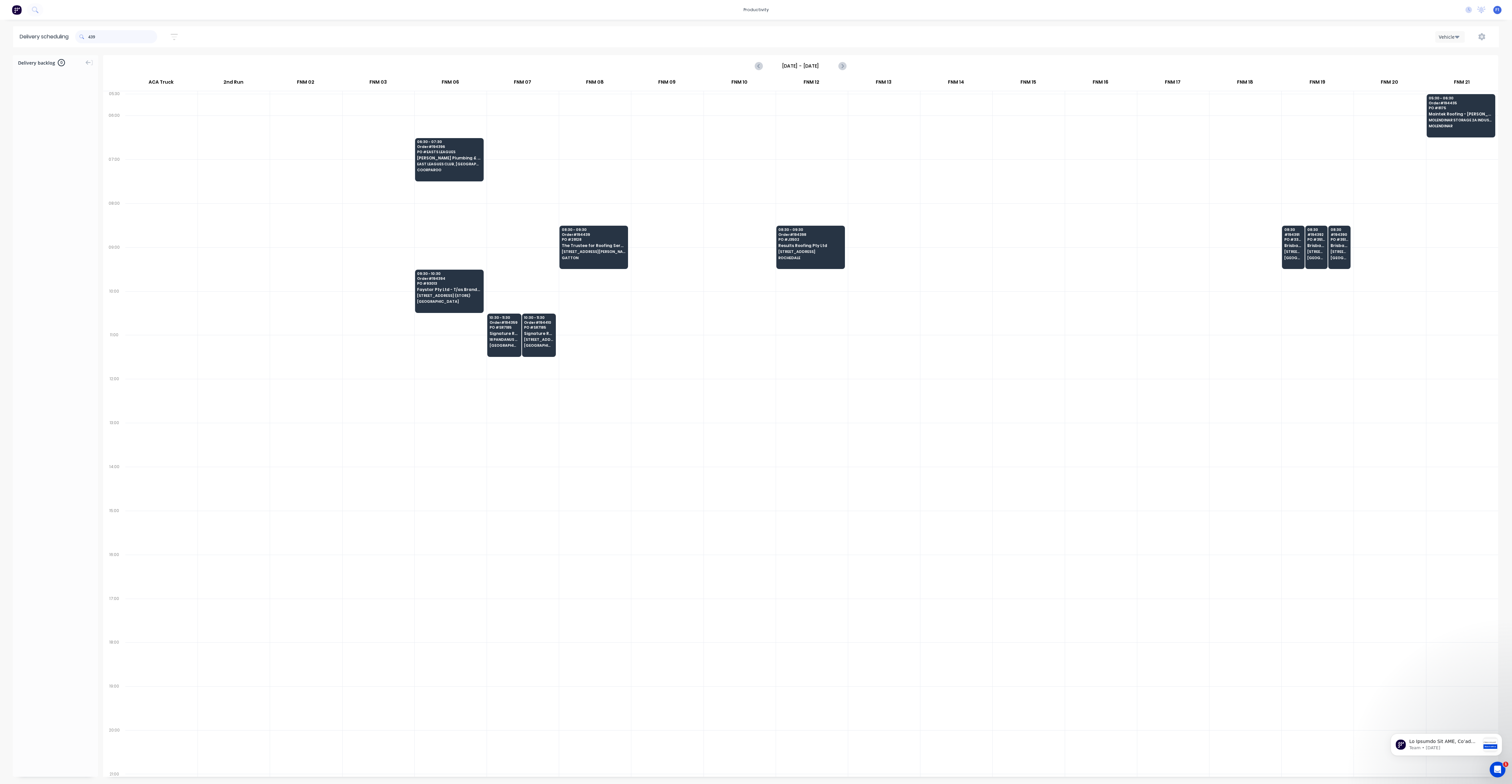
click at [91, 36] on input "439" at bounding box center [122, 37] width 69 height 13
type input "9"
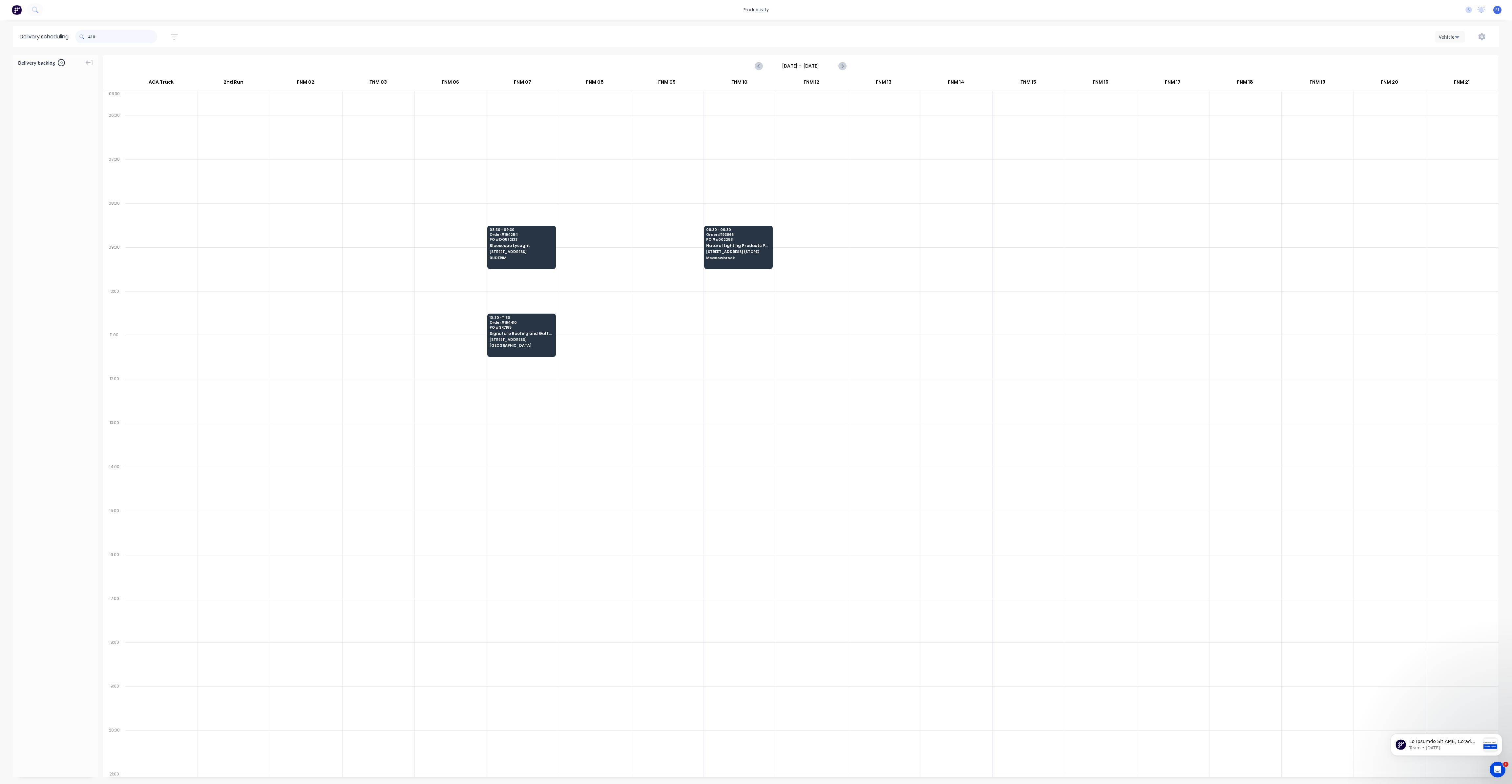
click at [91, 36] on input "410" at bounding box center [122, 37] width 69 height 13
type input "0"
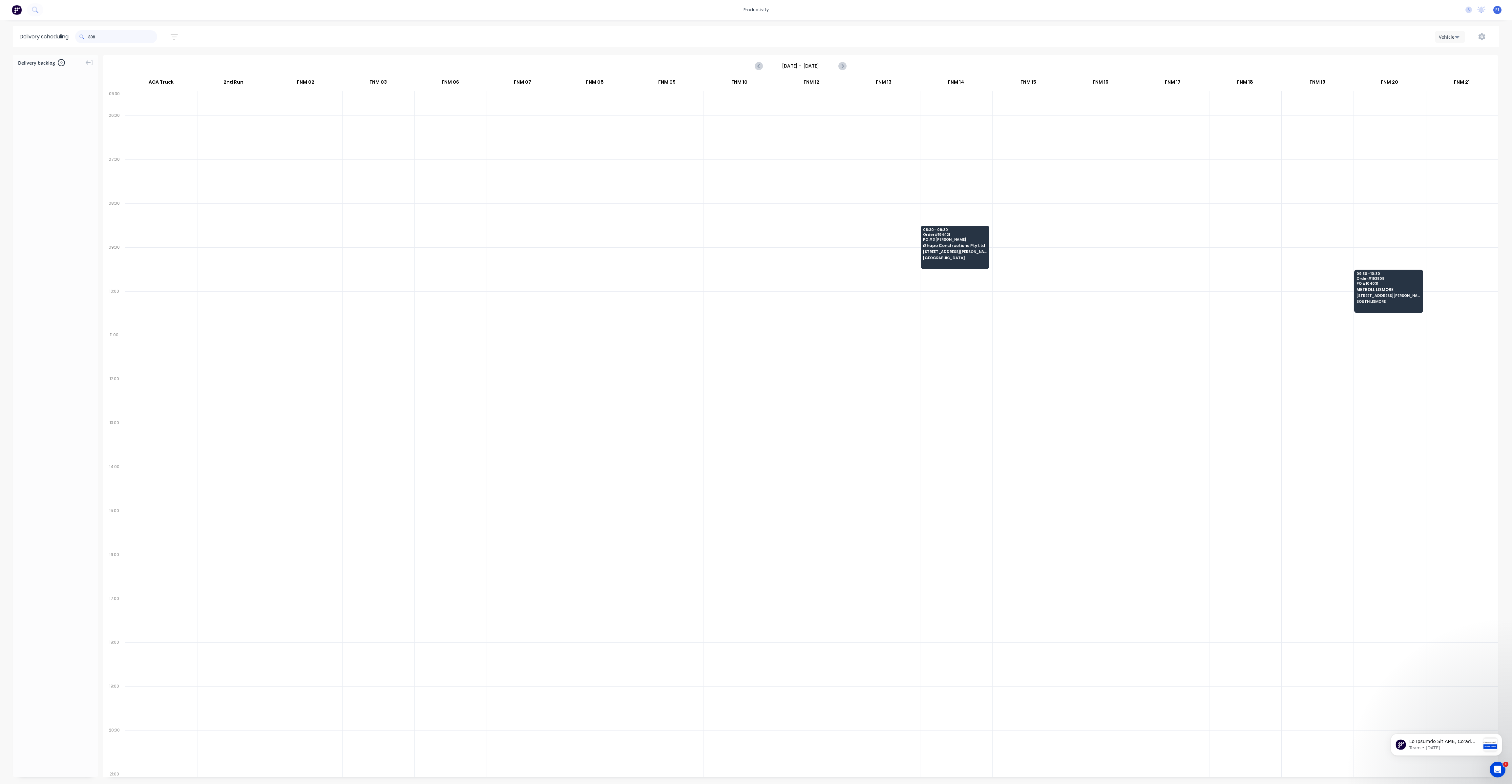
click at [90, 36] on input "808" at bounding box center [122, 37] width 69 height 13
type input "8"
